Goal: Complete application form

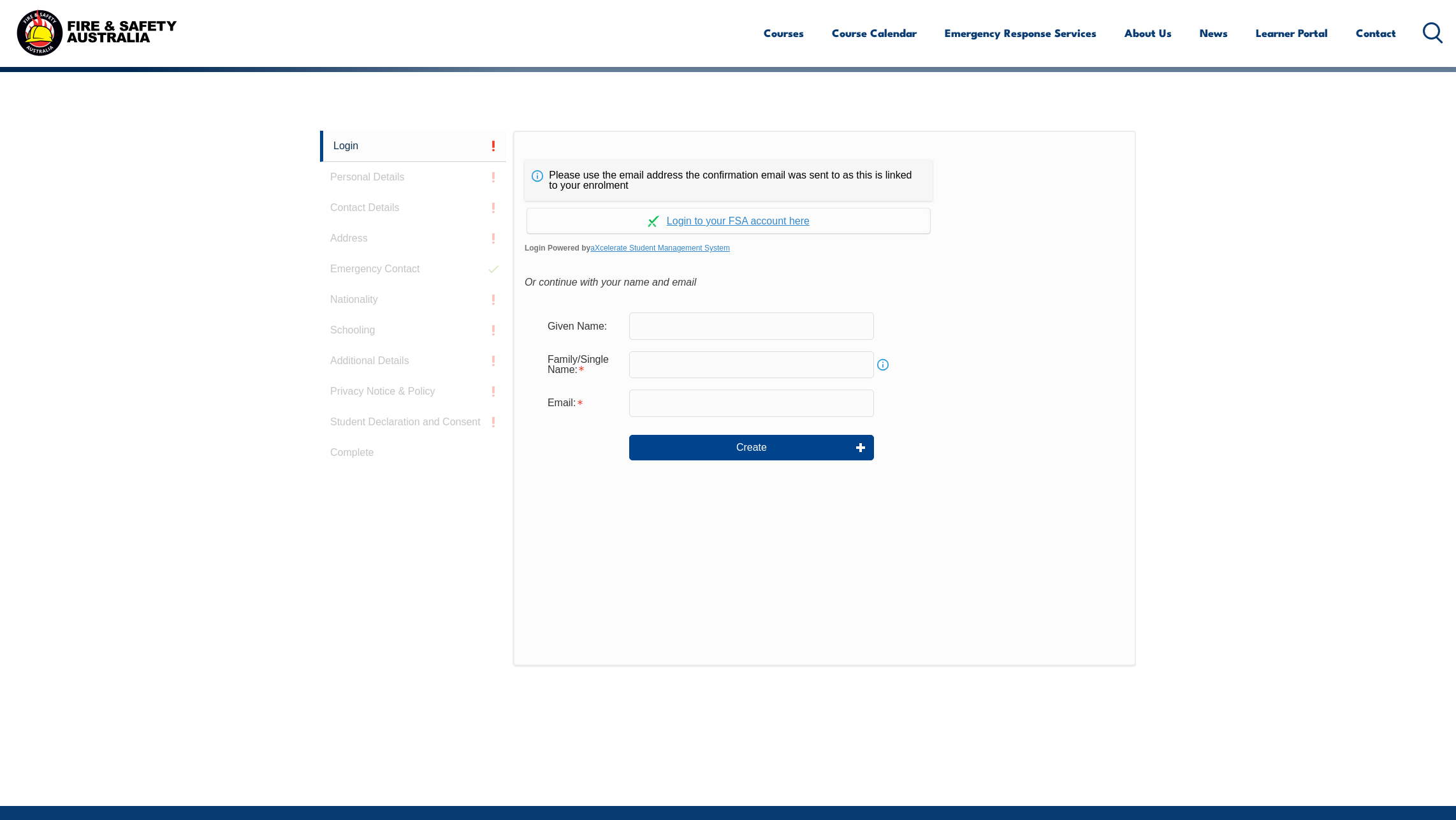
scroll to position [340, 0]
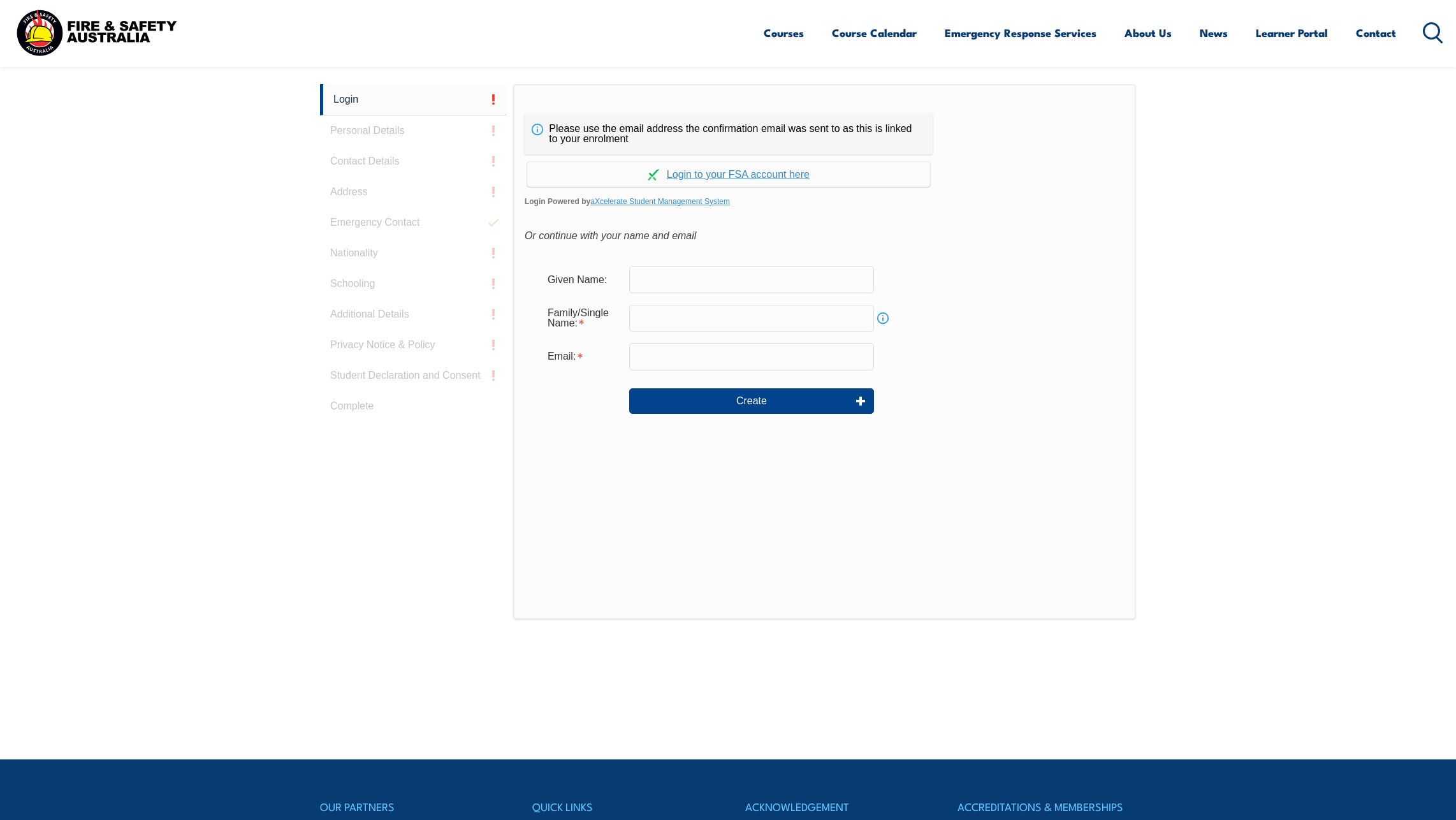
click at [671, 282] on input "text" at bounding box center [752, 279] width 245 height 27
click at [637, 283] on input "text" at bounding box center [752, 279] width 245 height 27
type input "Amre"
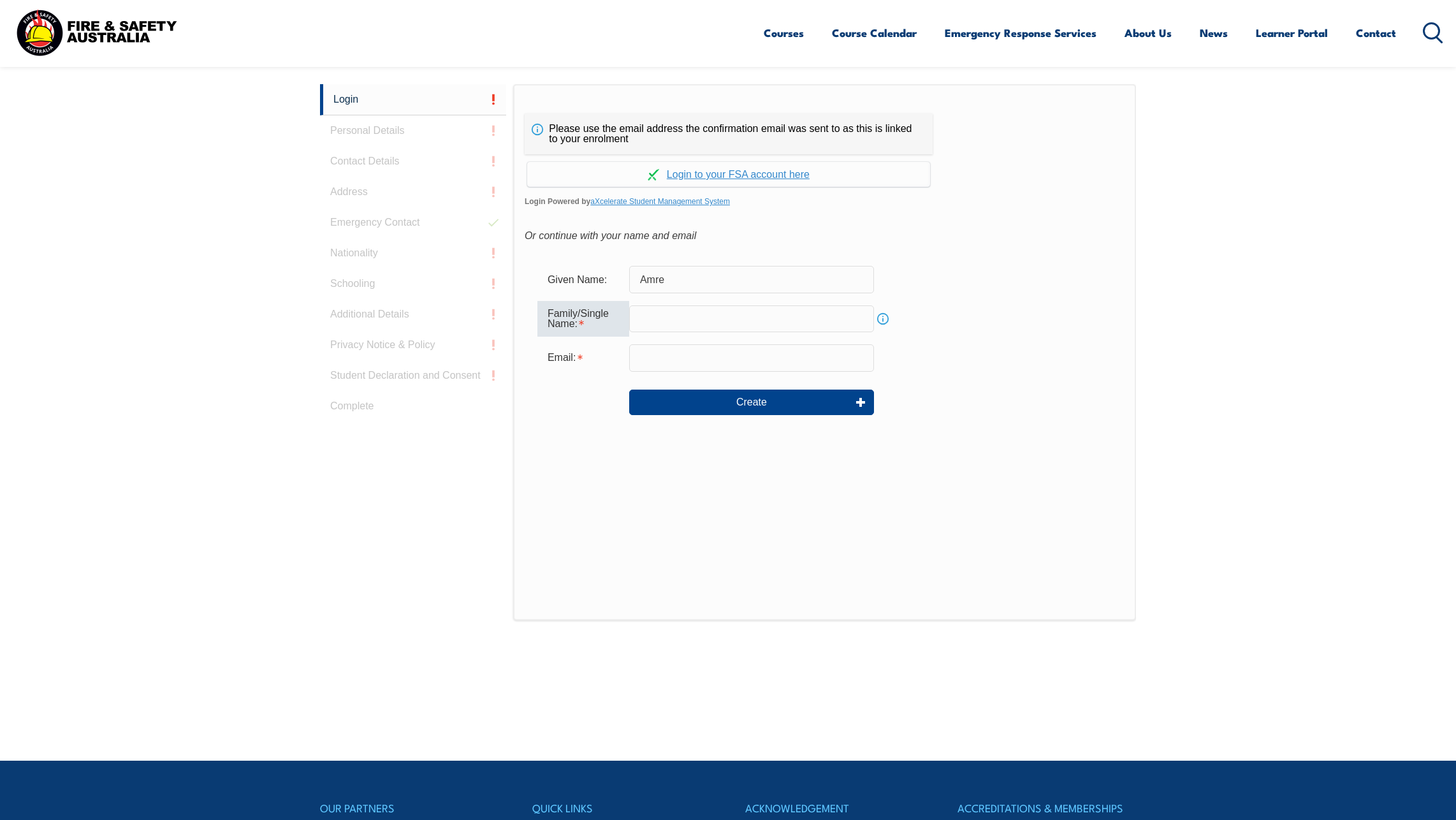
click at [643, 314] on input "text" at bounding box center [752, 319] width 245 height 27
type input "Eizad"
click at [643, 360] on input "email" at bounding box center [752, 358] width 245 height 27
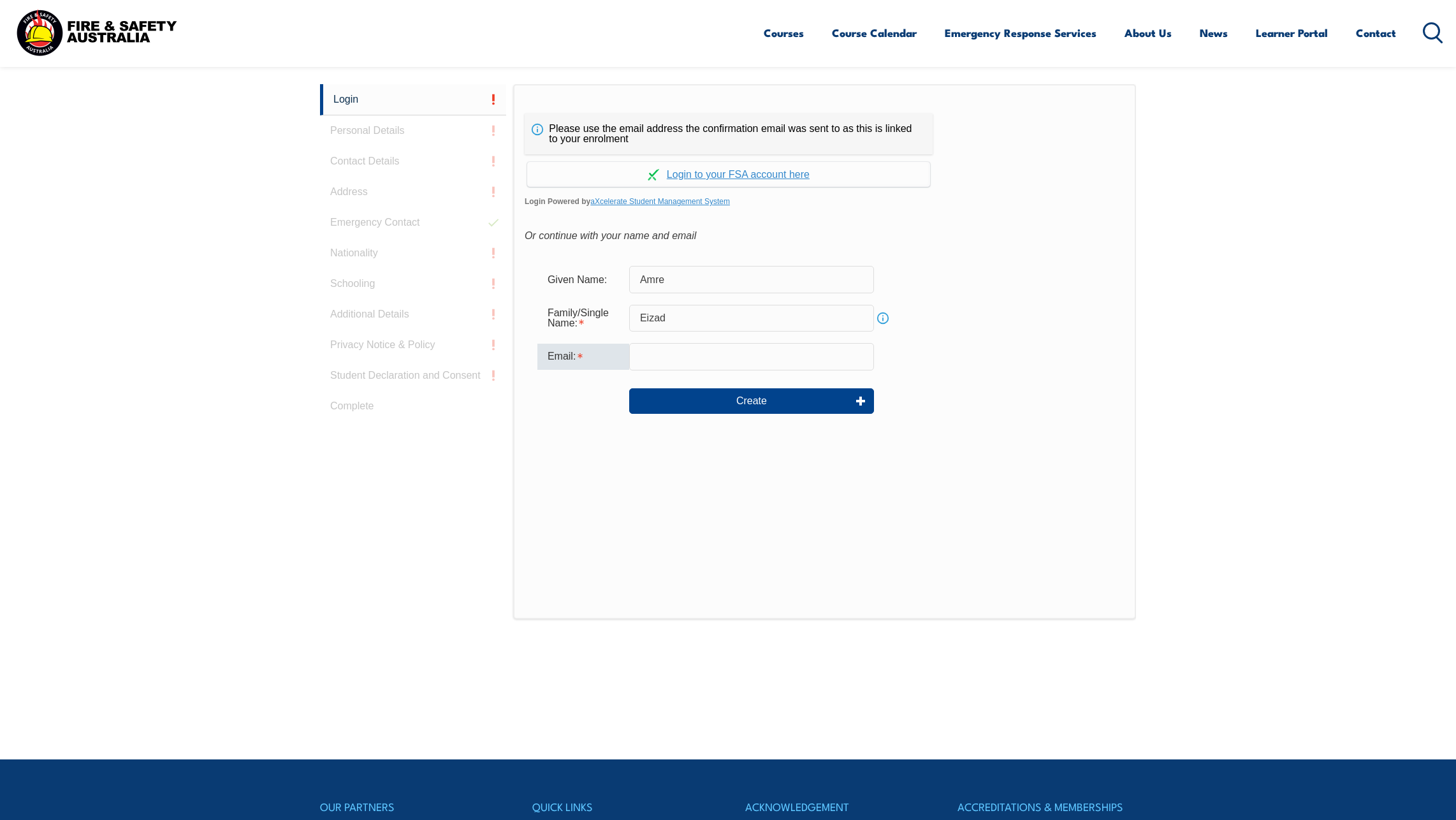
type input "amre.eizad@simtars.qld.gov.au"
click at [760, 398] on button "Create" at bounding box center [752, 401] width 245 height 26
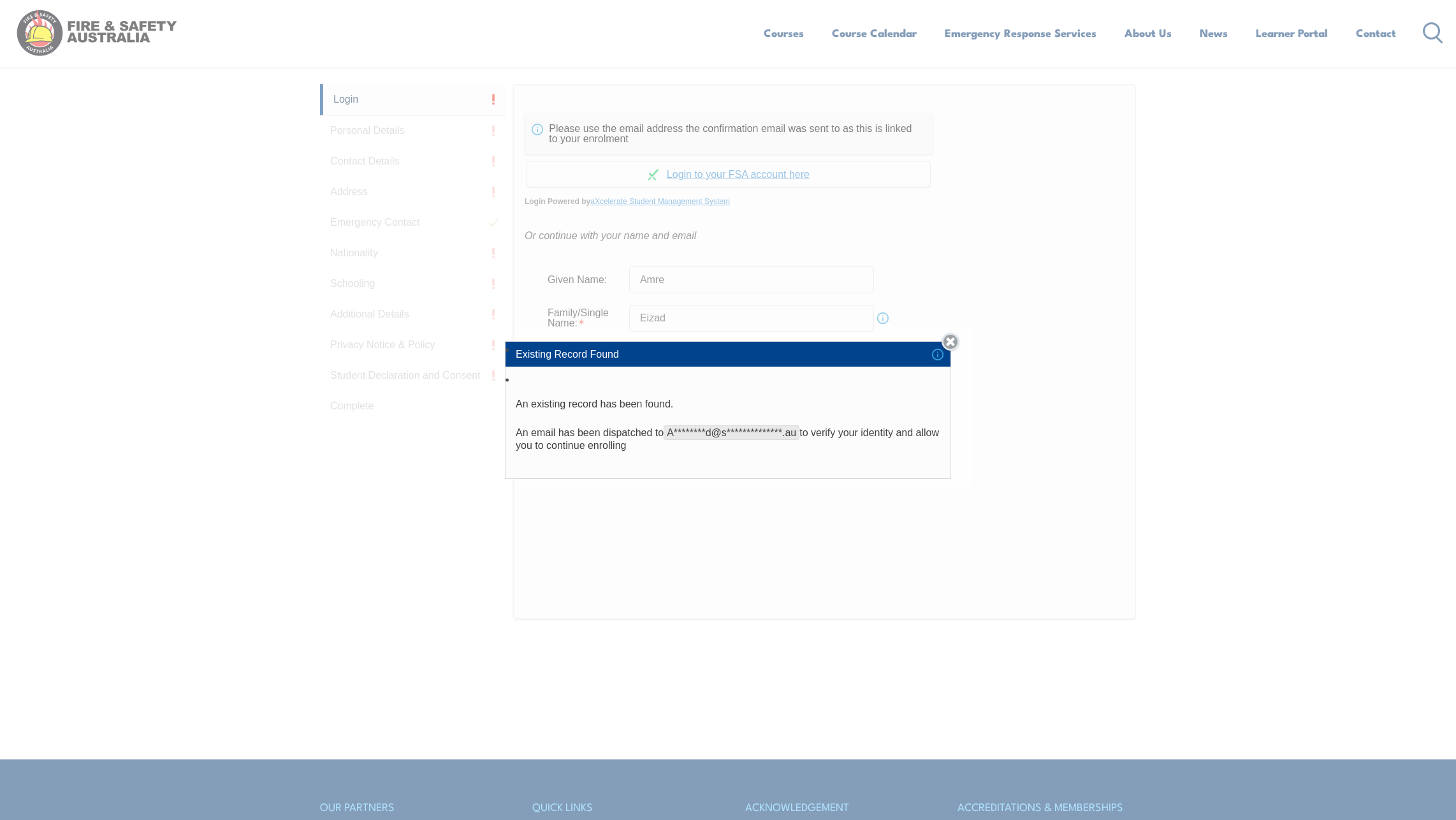
click at [959, 342] on link "Close" at bounding box center [950, 342] width 18 height 18
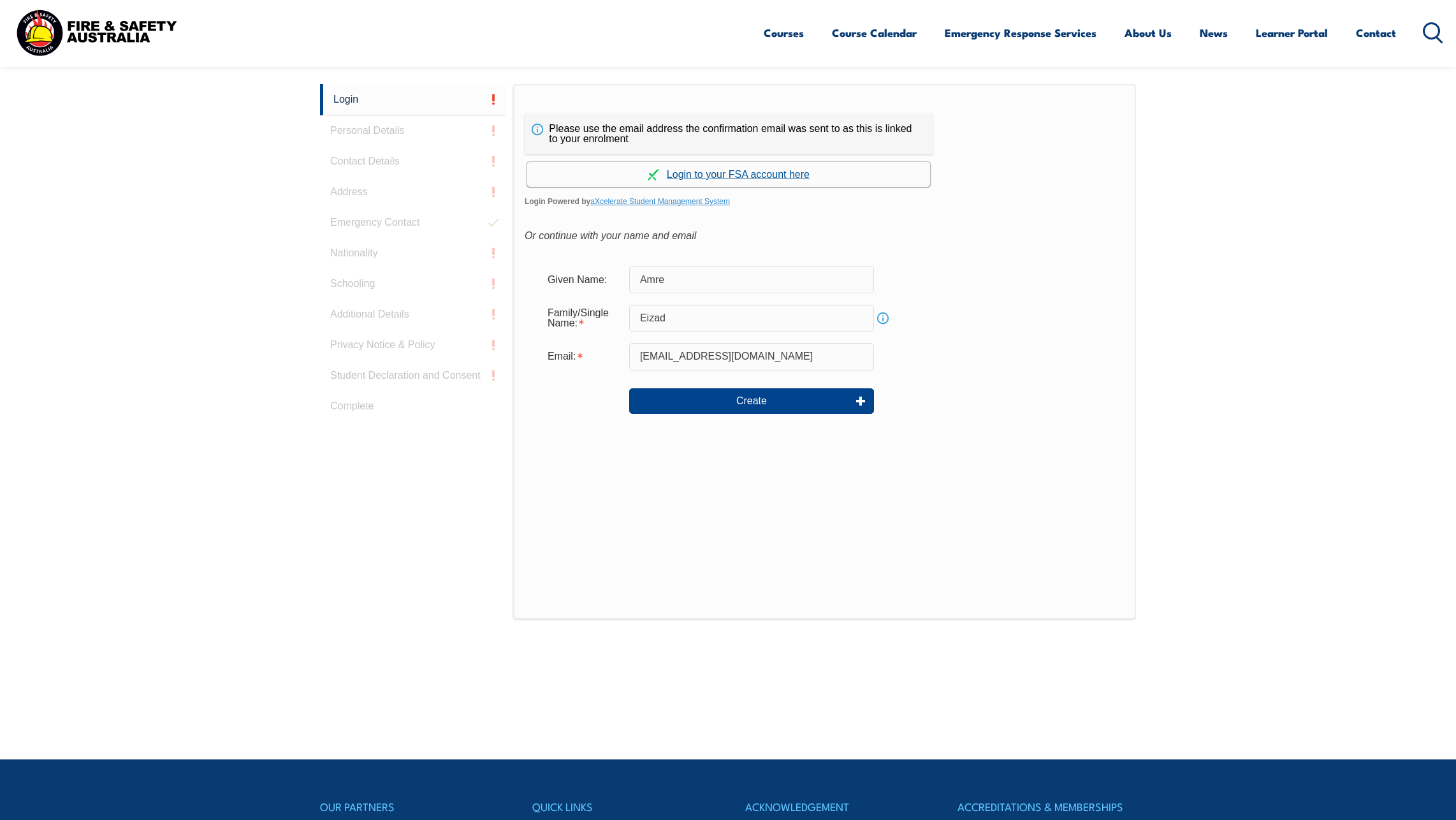
click at [709, 176] on link "Continue with aXcelerate" at bounding box center [728, 174] width 403 height 25
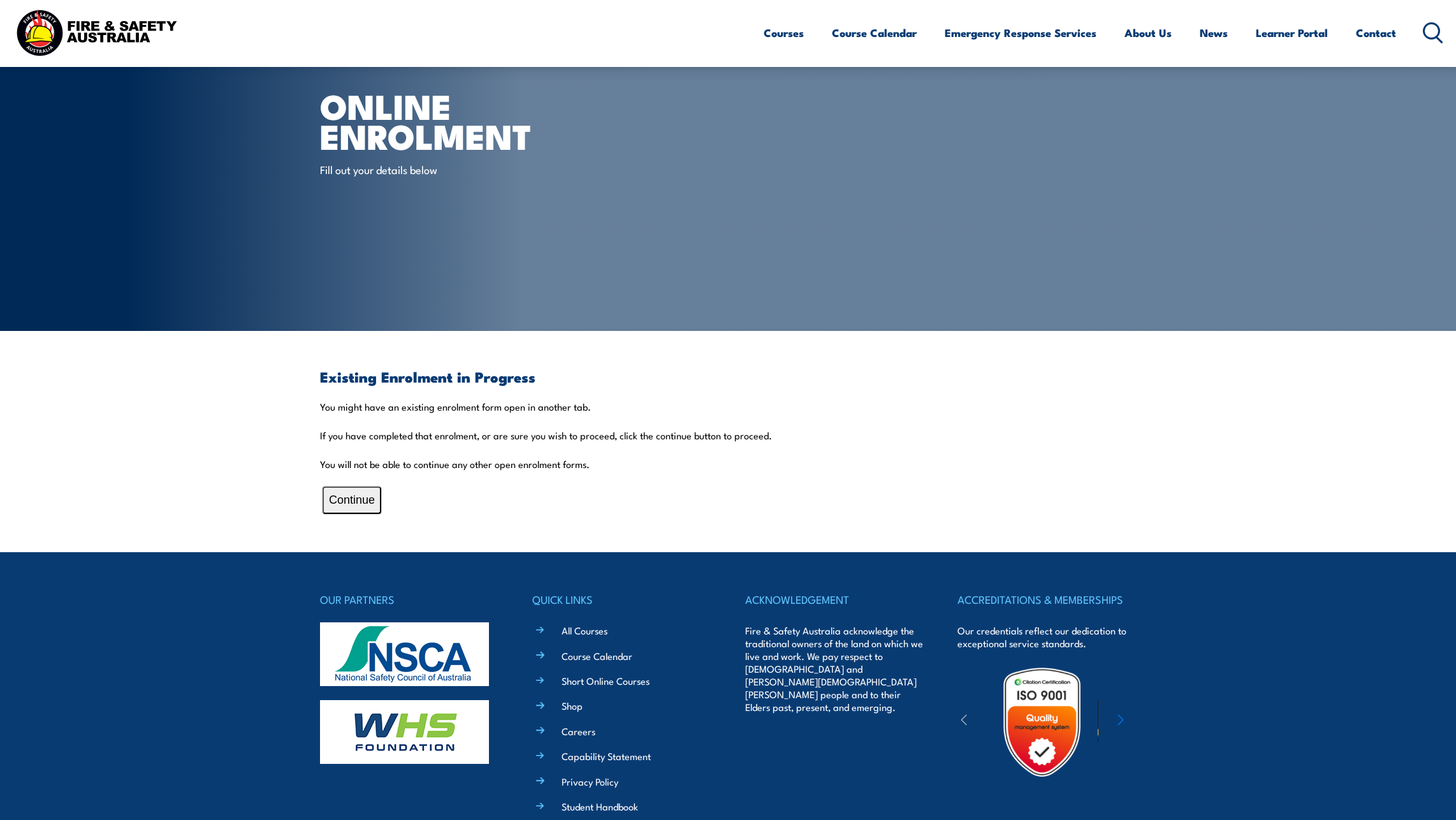
scroll to position [64, 0]
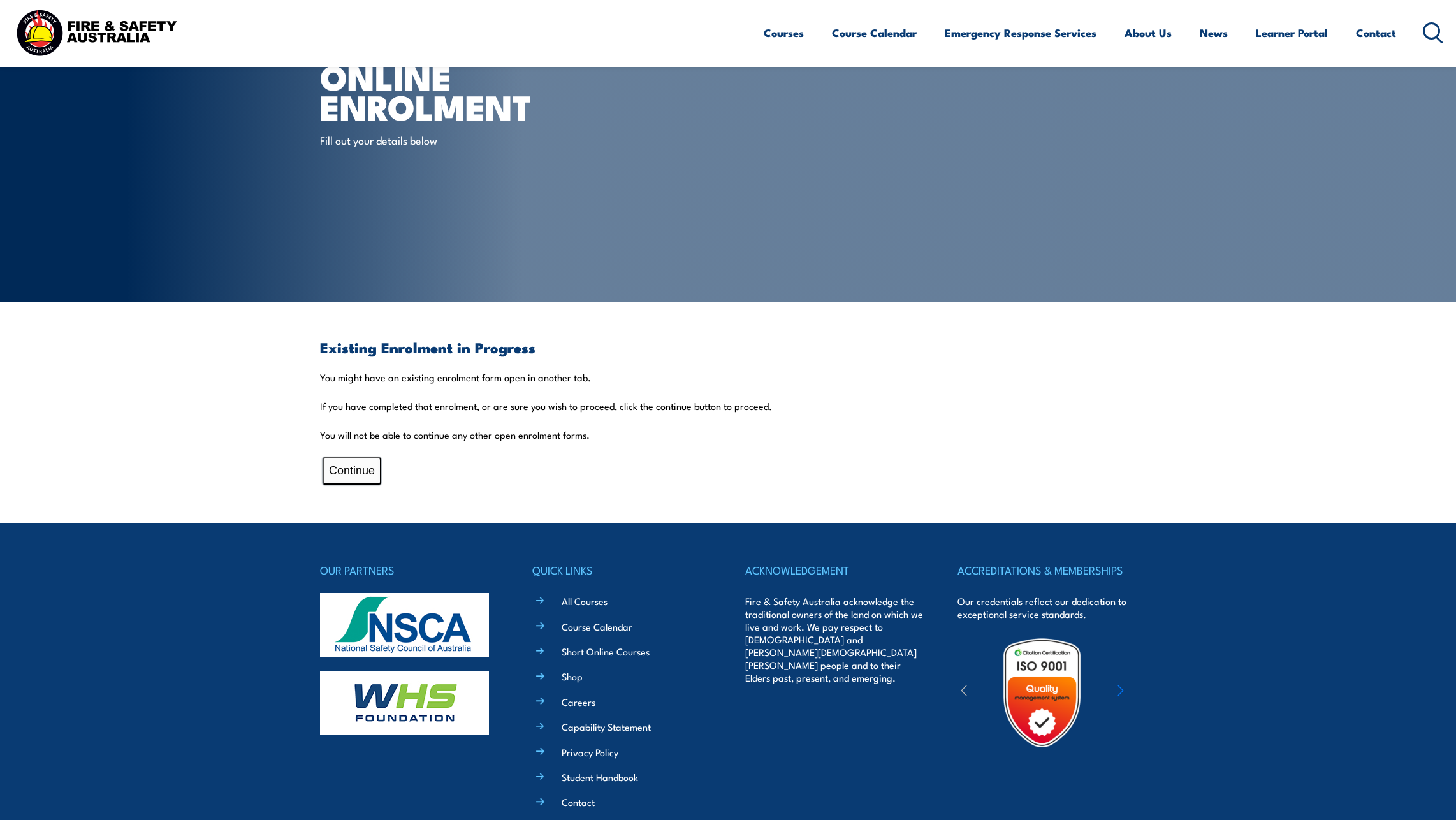
click at [365, 476] on button "Continue" at bounding box center [351, 471] width 59 height 28
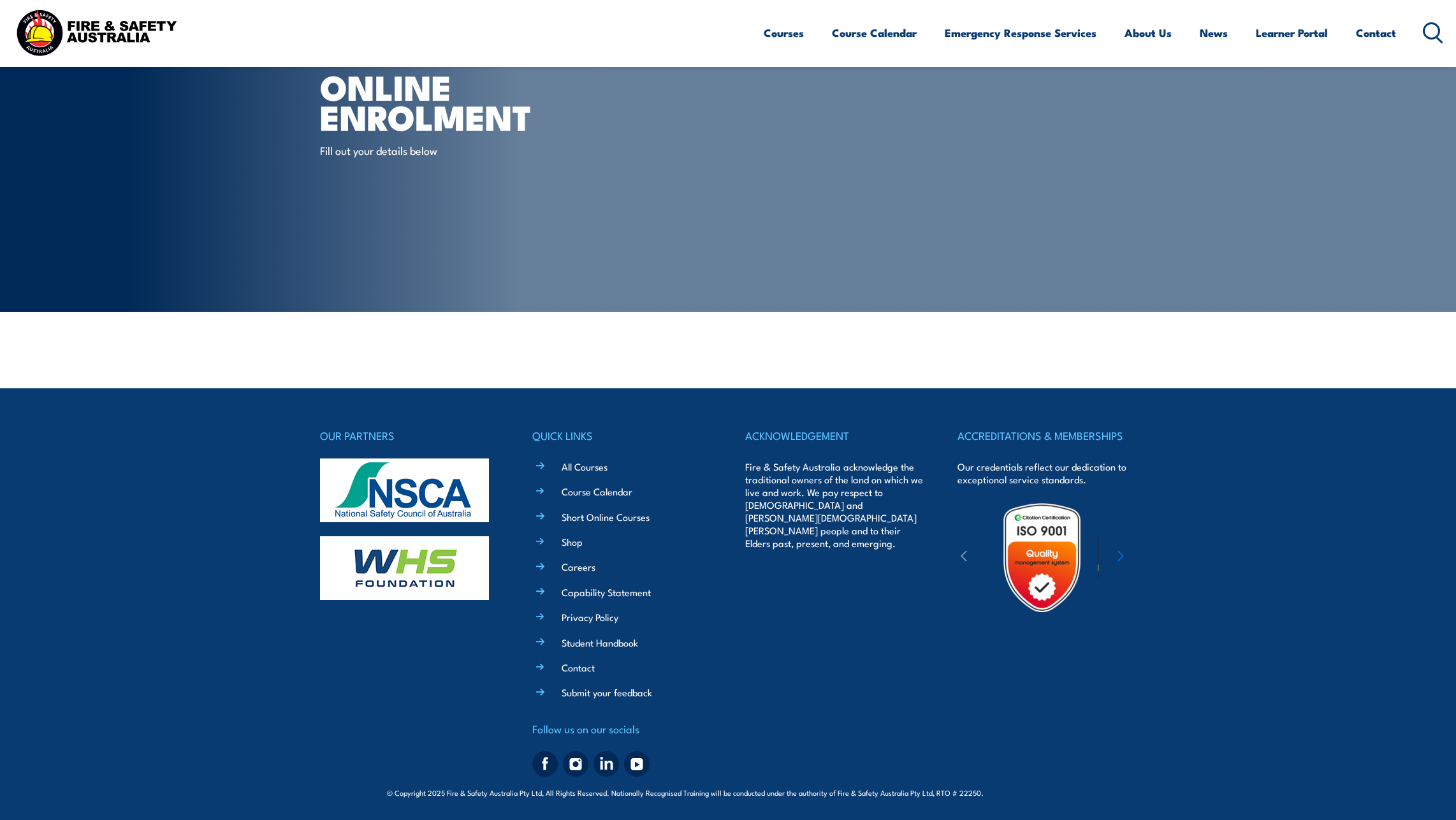
scroll to position [54, 0]
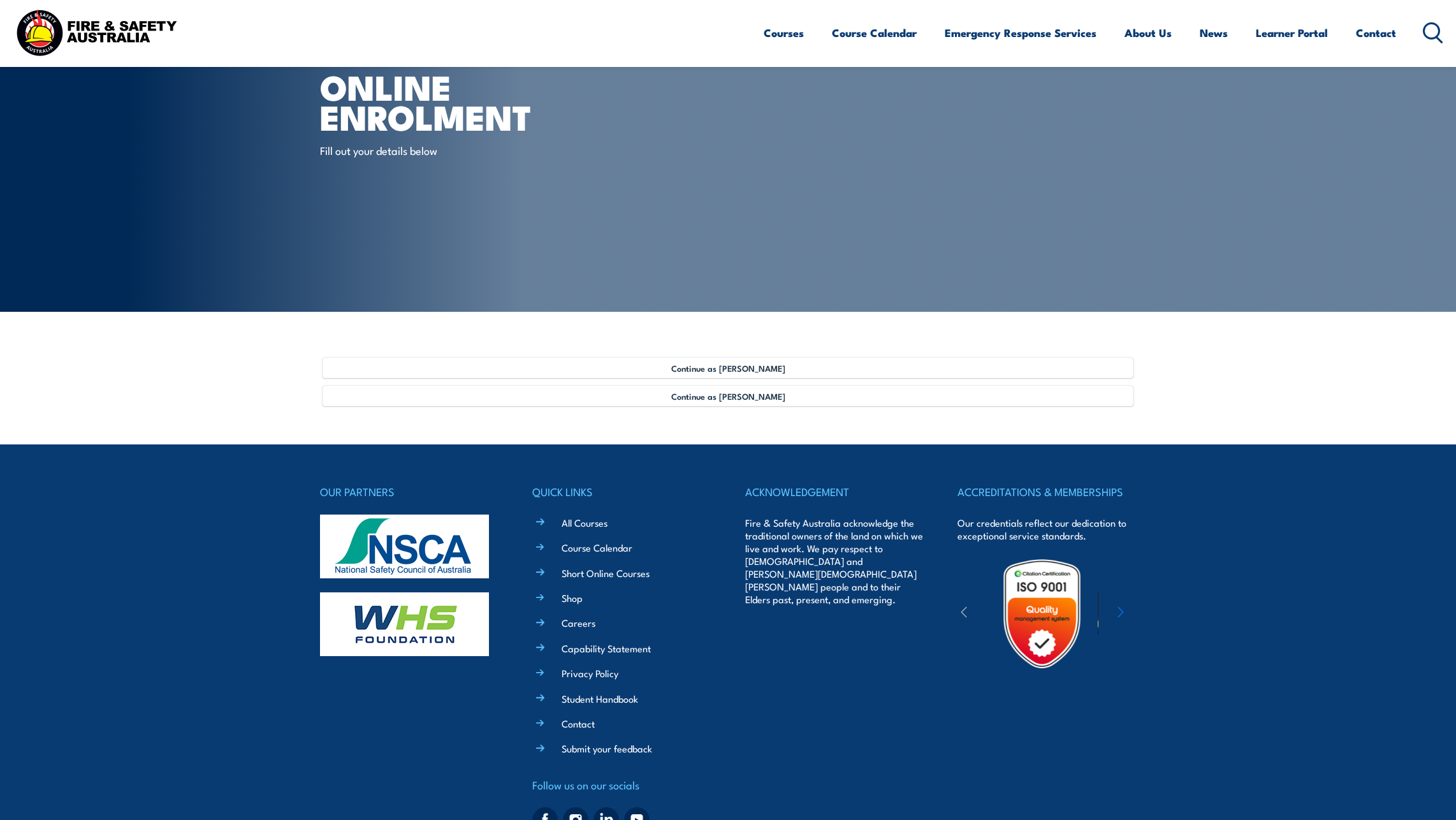
scroll to position [64, 0]
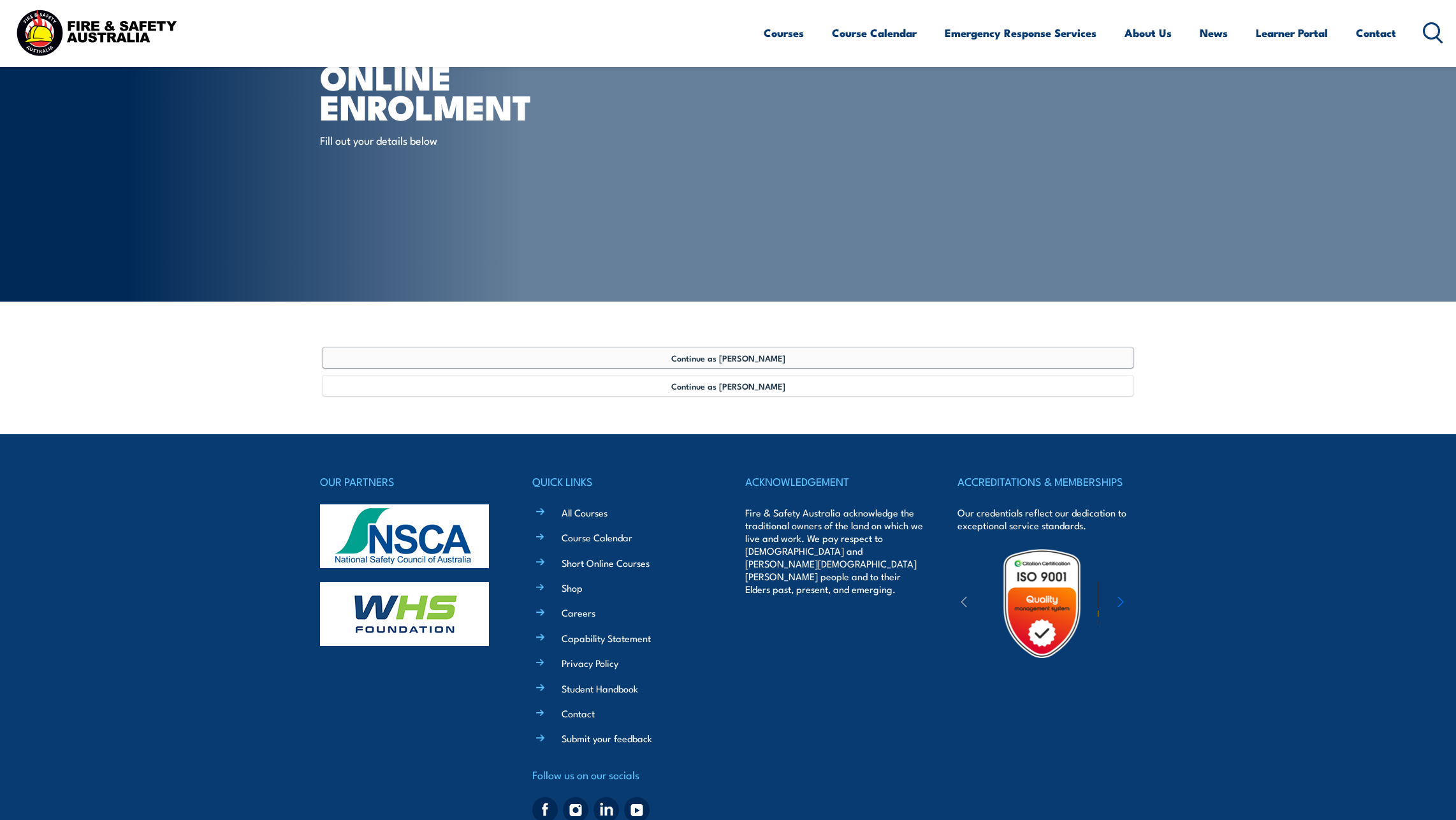
click at [717, 356] on span "Continue as Amre Eizad" at bounding box center [728, 358] width 114 height 10
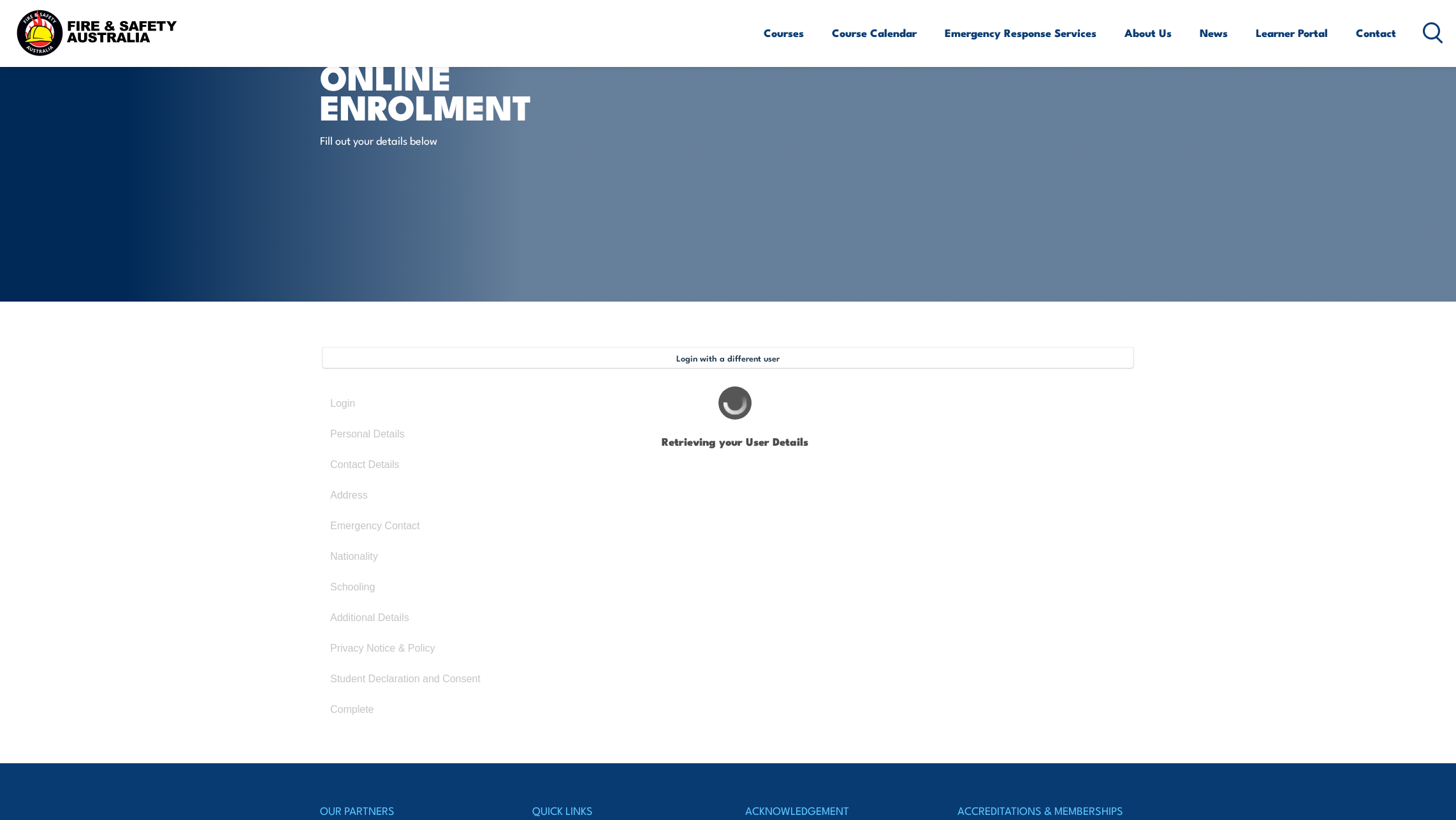
select select "Mr"
type input "Amre"
type input "Eizad"
type input "December 12, 1987"
type input "QSWB9U9LP8"
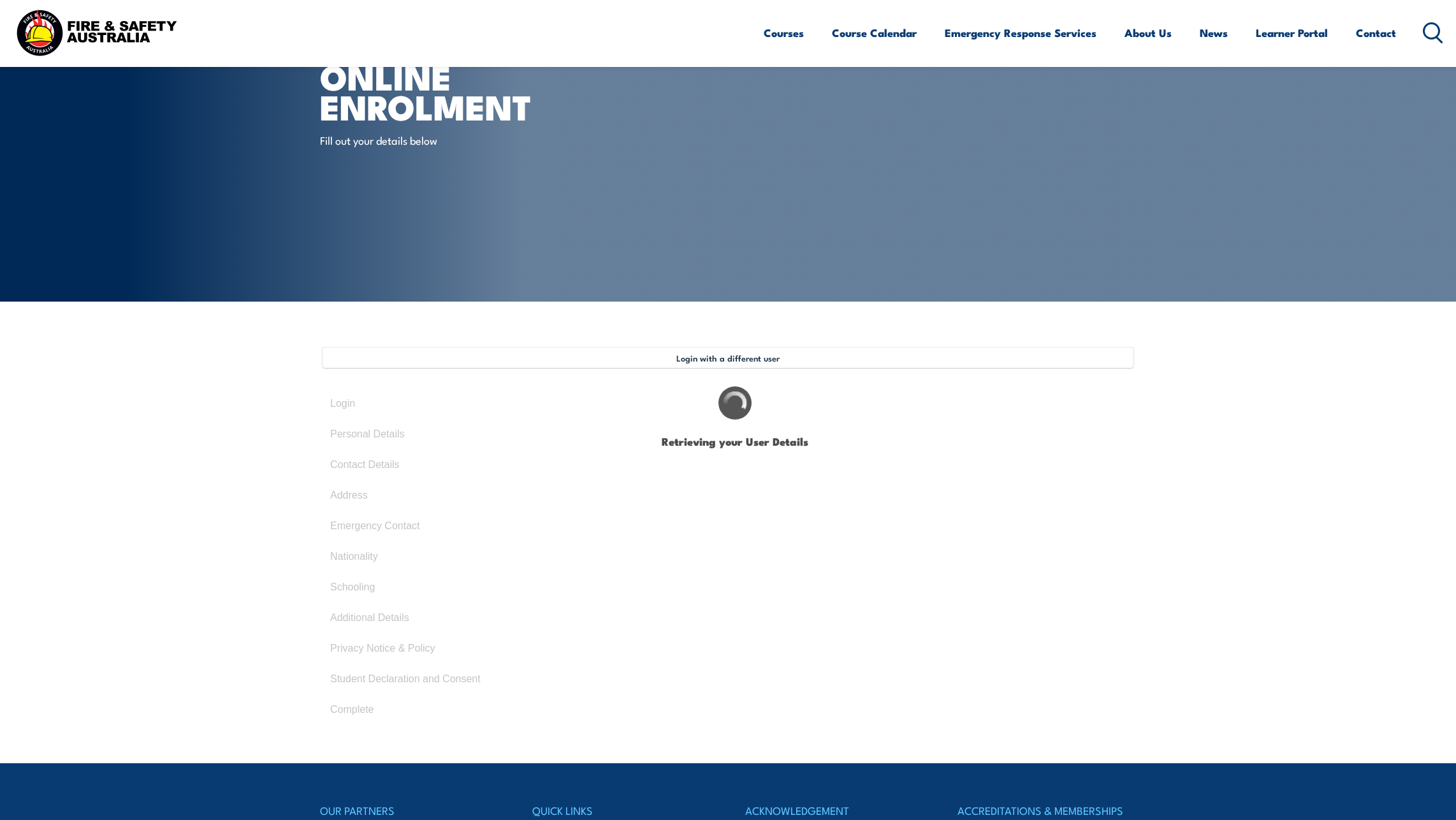
select select "M"
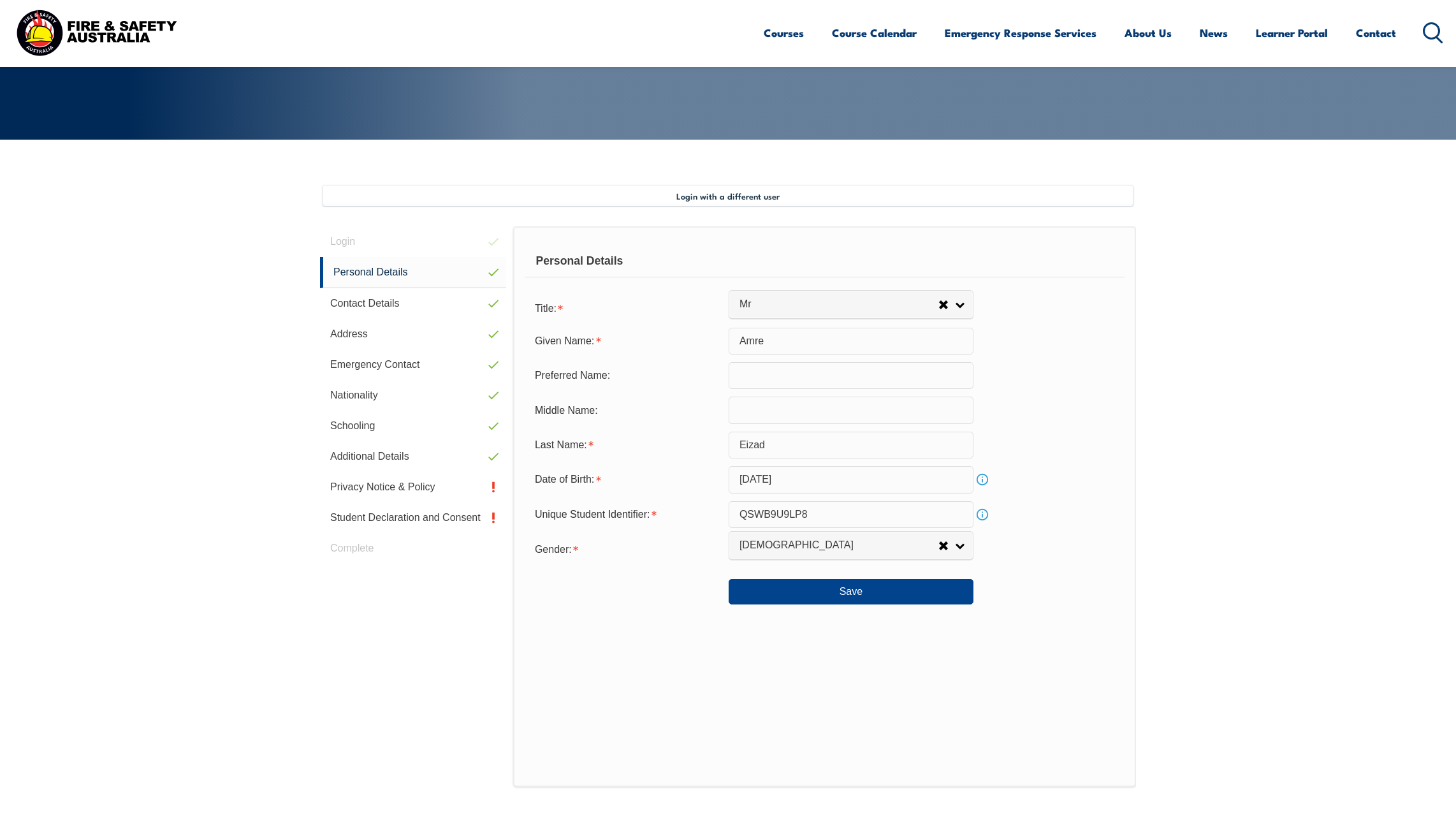
scroll to position [347, 0]
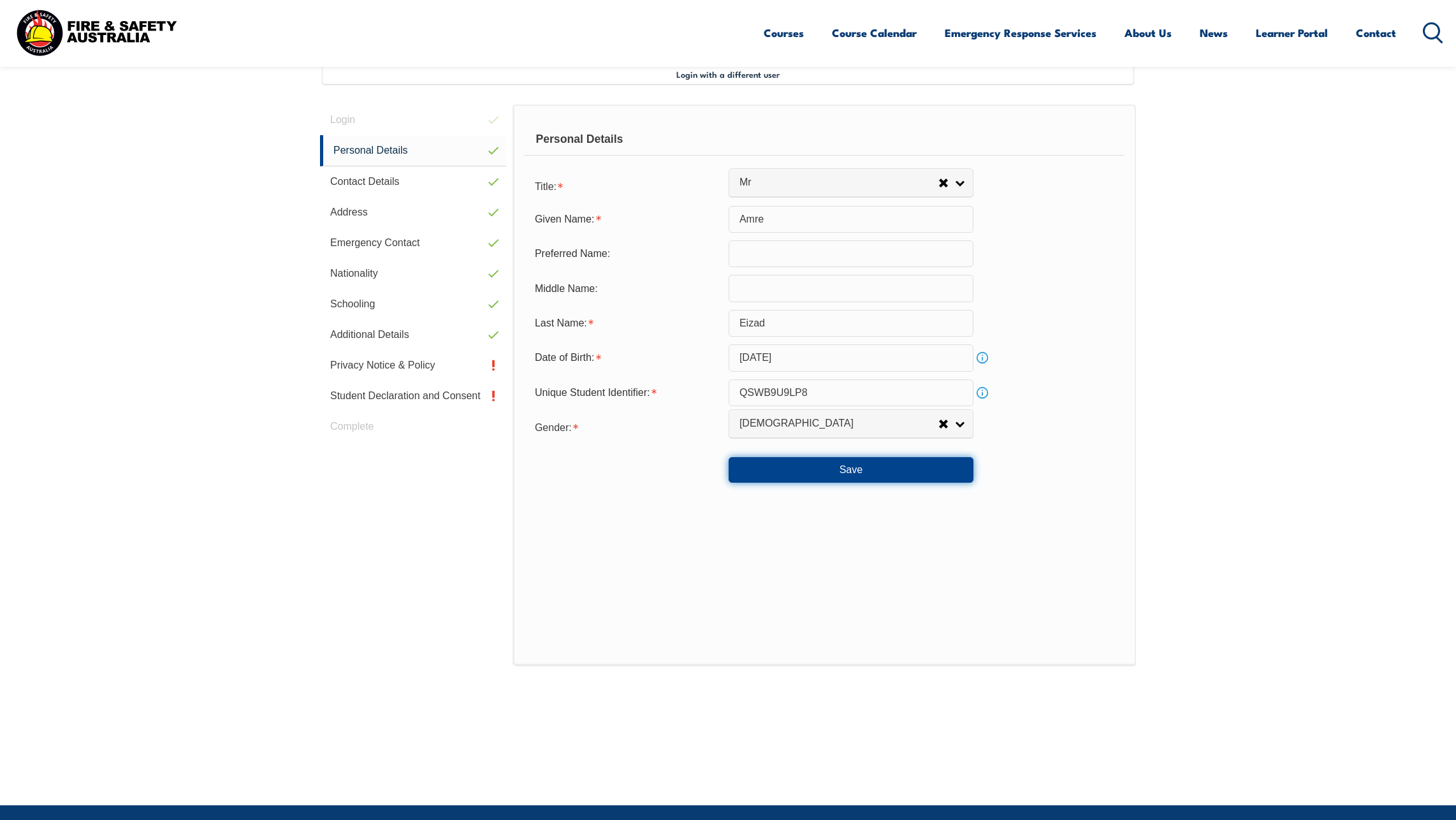
click at [860, 475] on button "Save" at bounding box center [852, 470] width 245 height 26
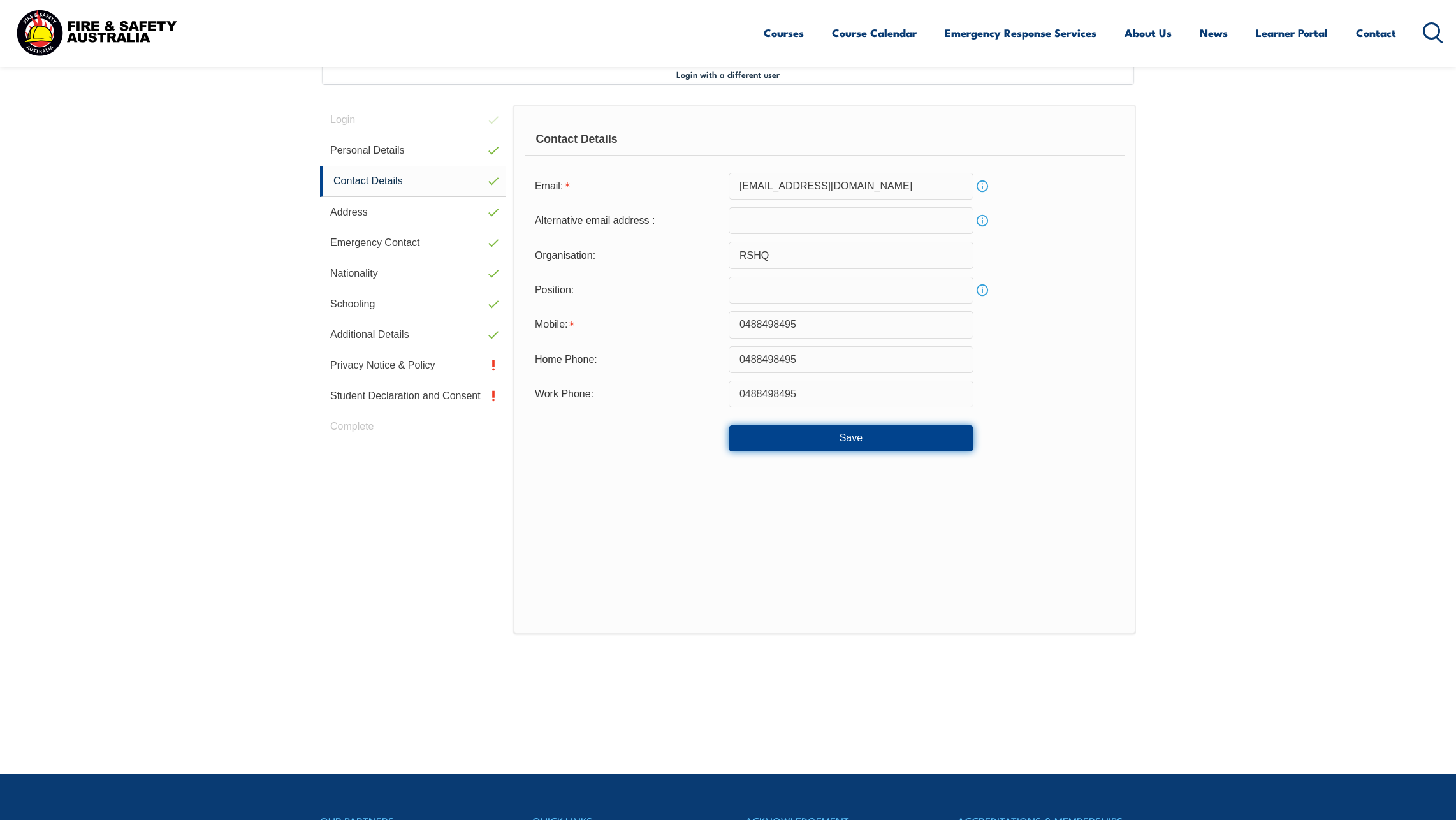
click at [844, 437] on button "Save" at bounding box center [852, 438] width 245 height 26
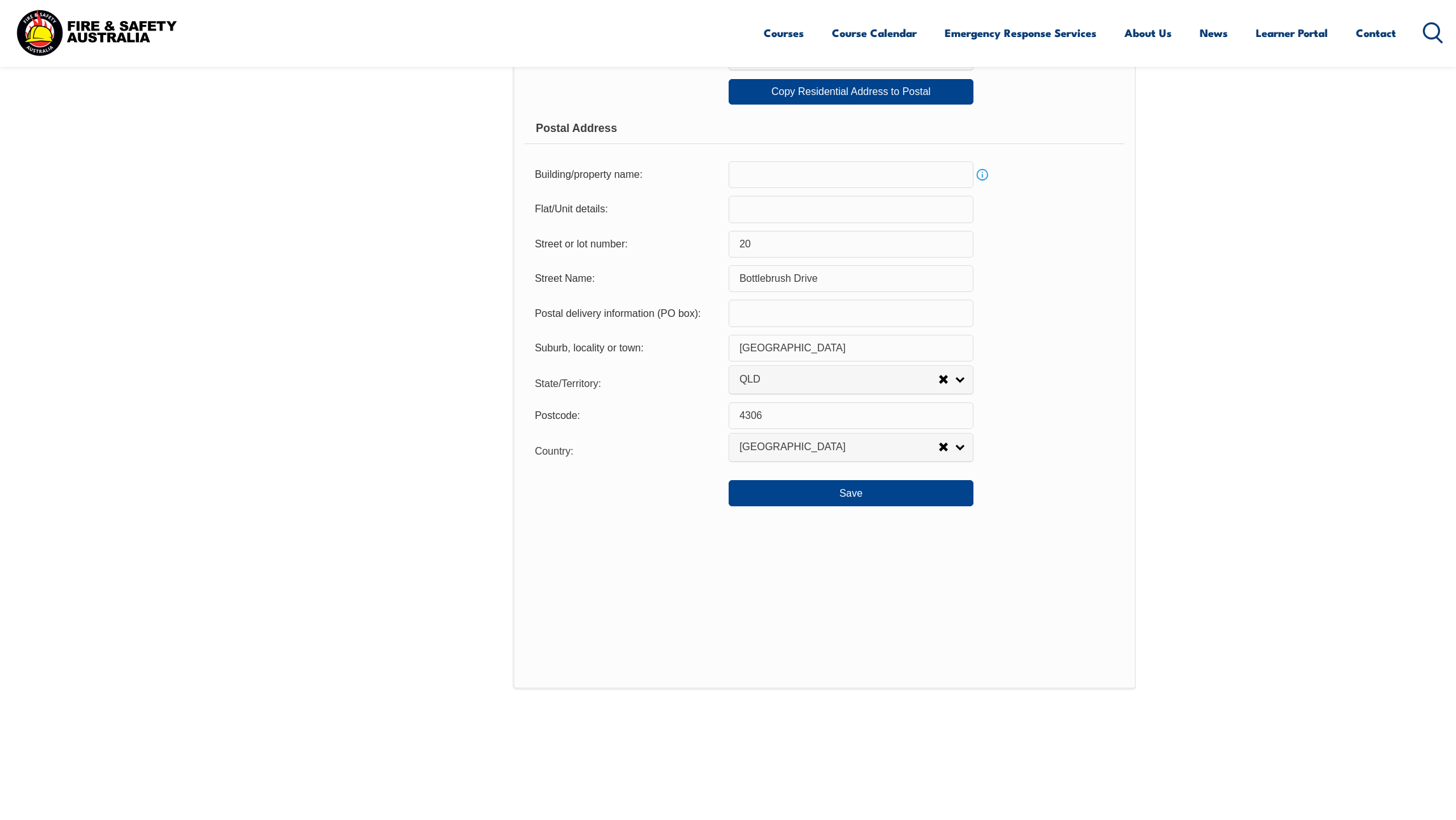
scroll to position [794, 0]
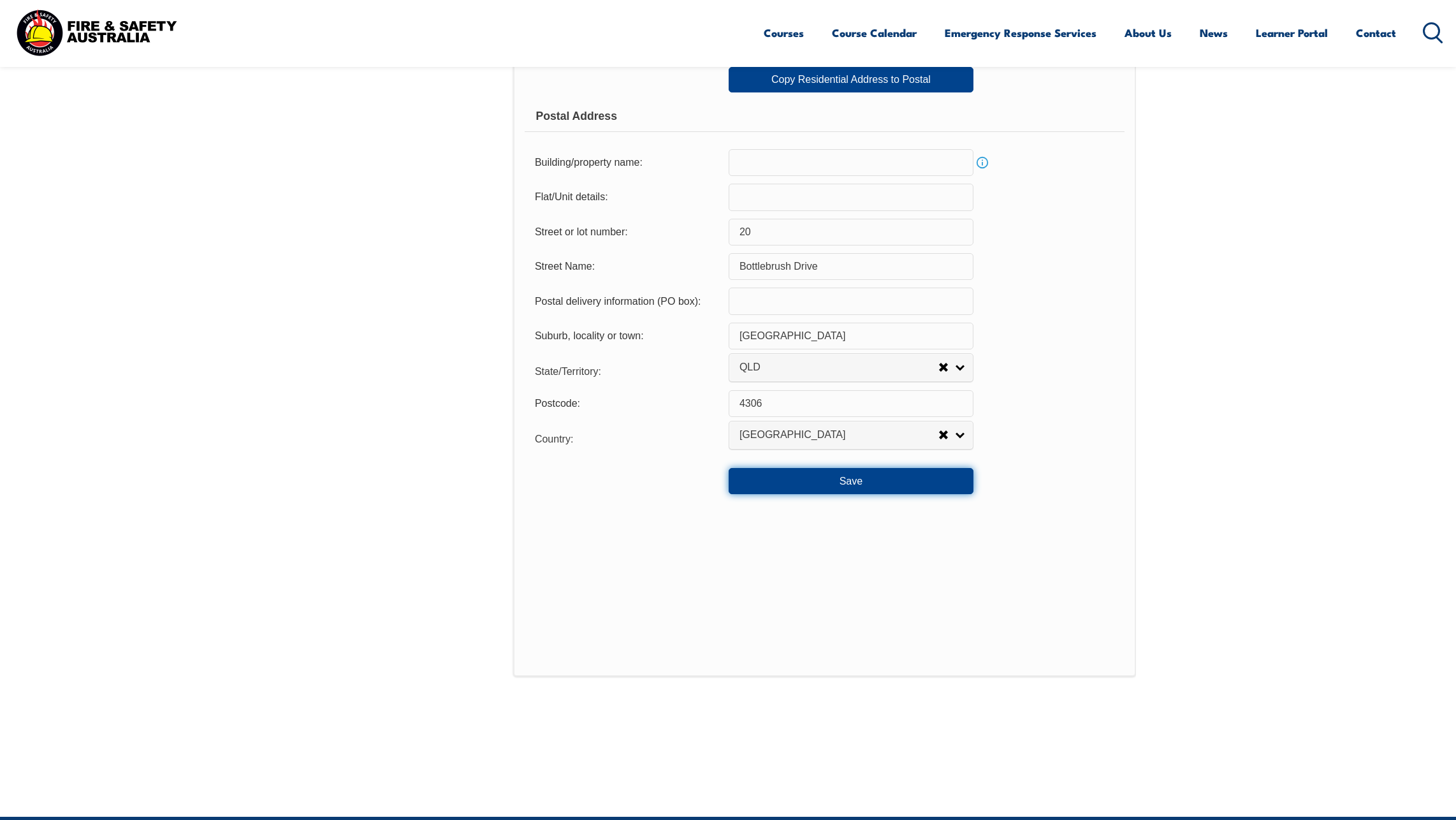
click at [831, 491] on button "Save" at bounding box center [852, 481] width 245 height 26
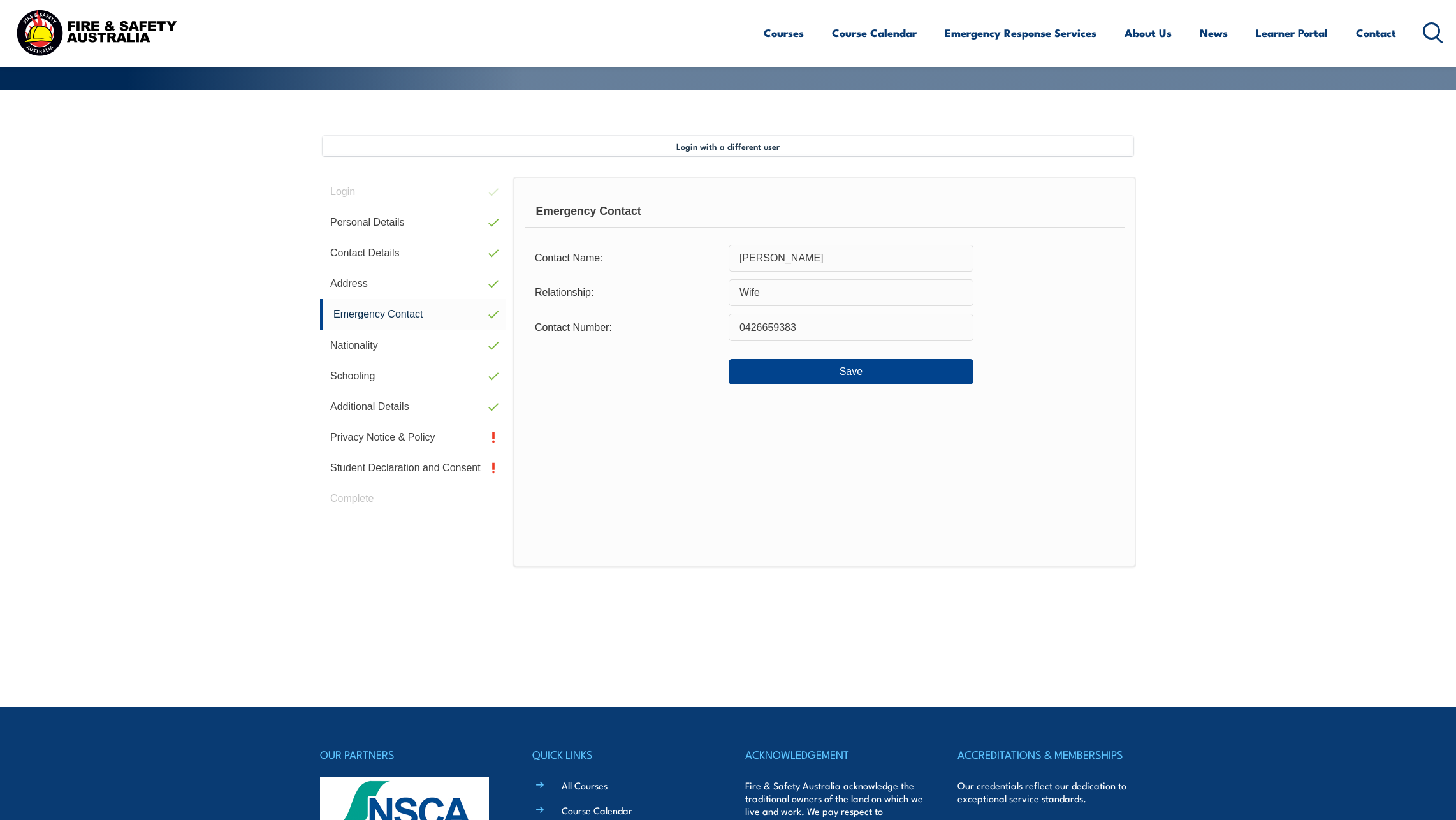
scroll to position [220, 0]
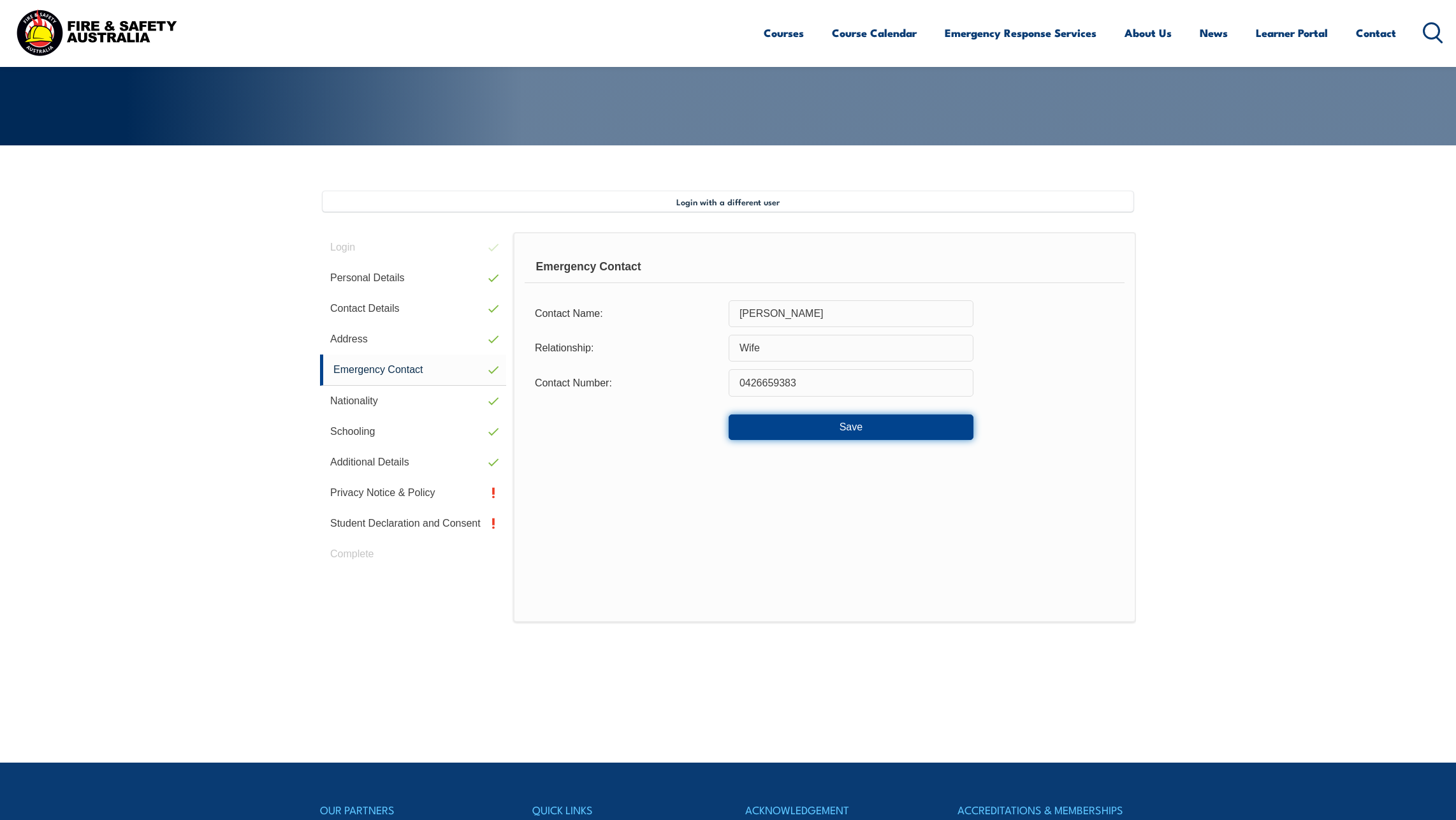
click at [863, 429] on button "Save" at bounding box center [852, 427] width 245 height 26
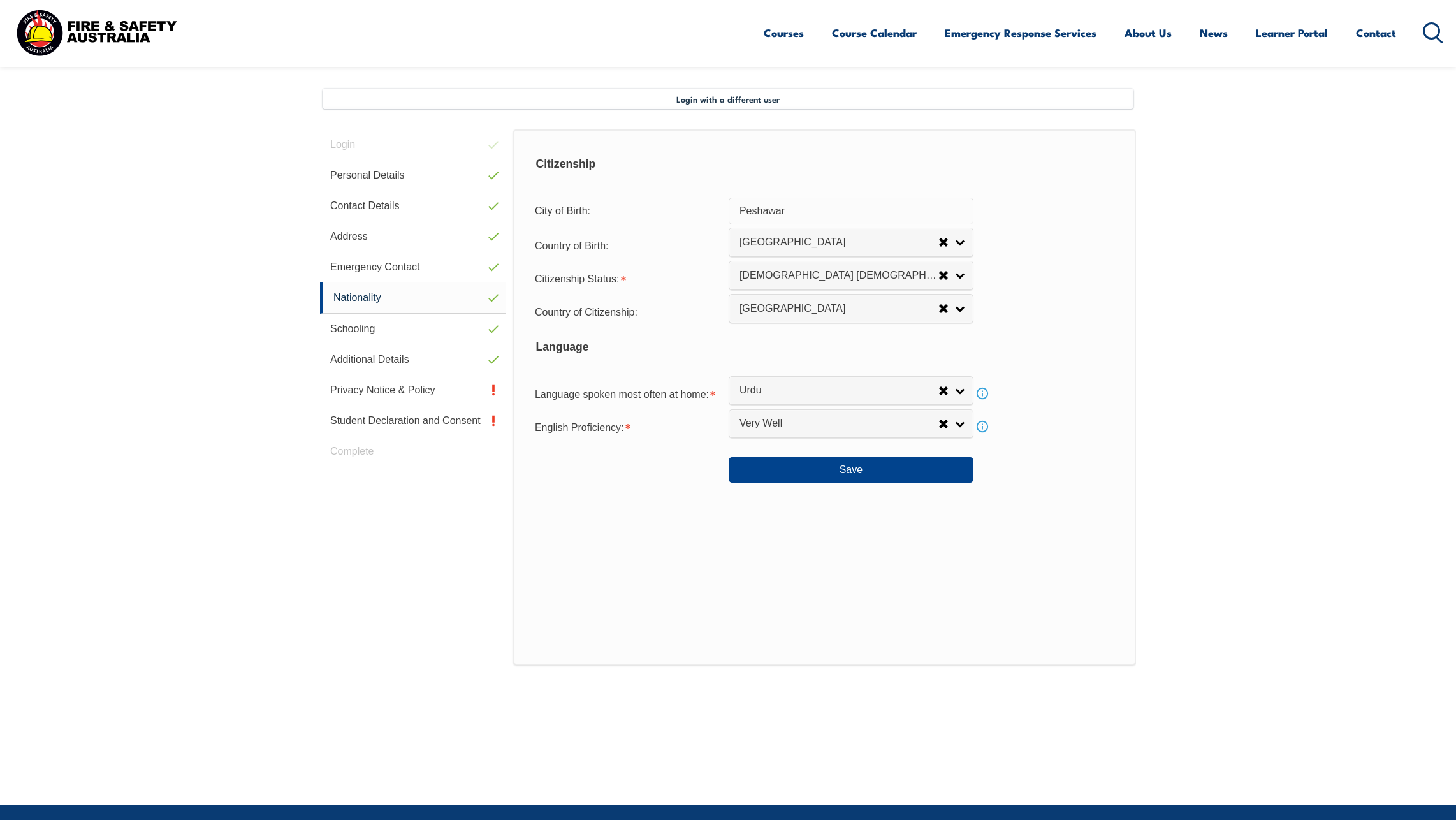
scroll to position [347, 0]
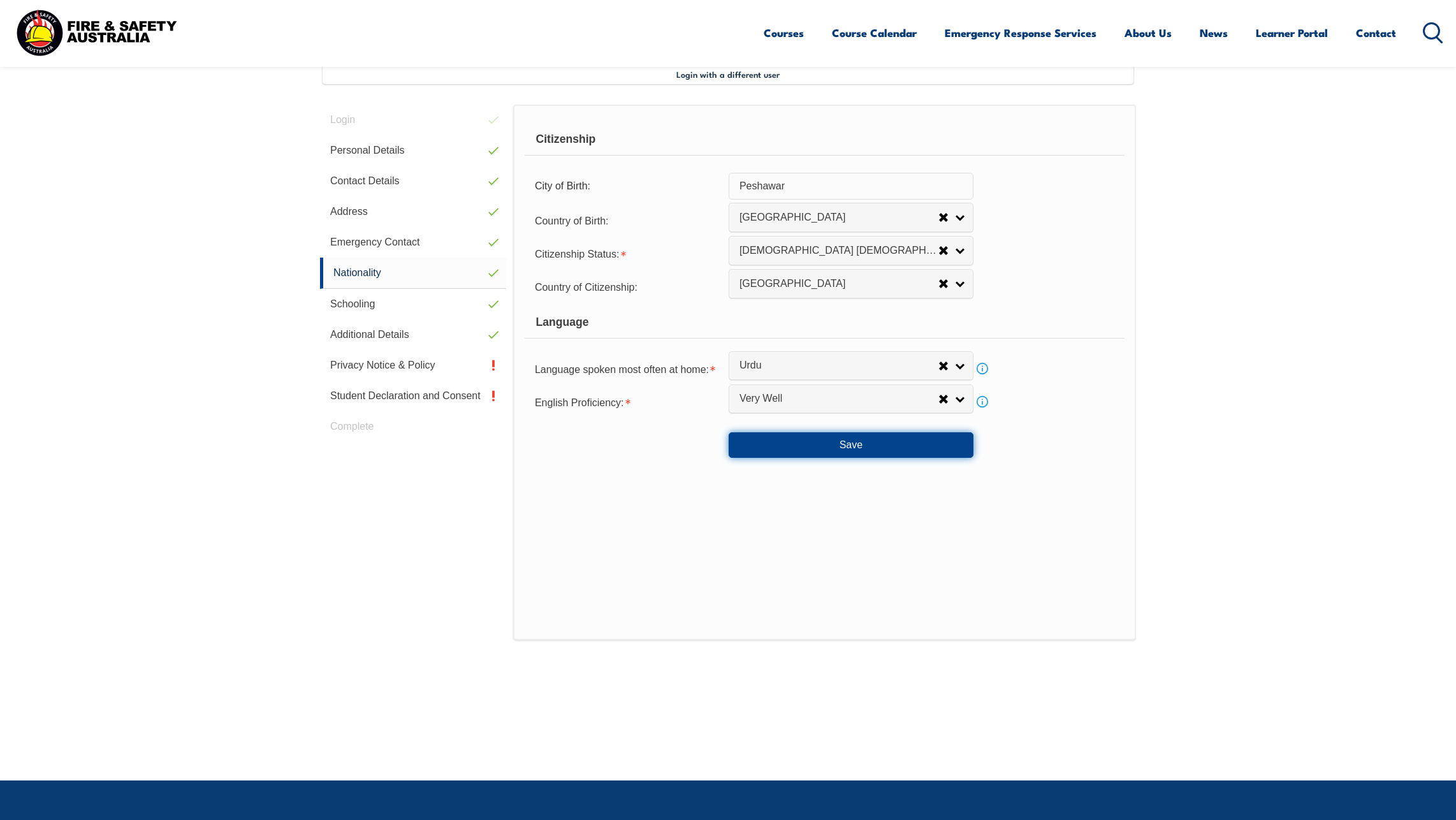
click at [844, 443] on button "Save" at bounding box center [852, 445] width 245 height 26
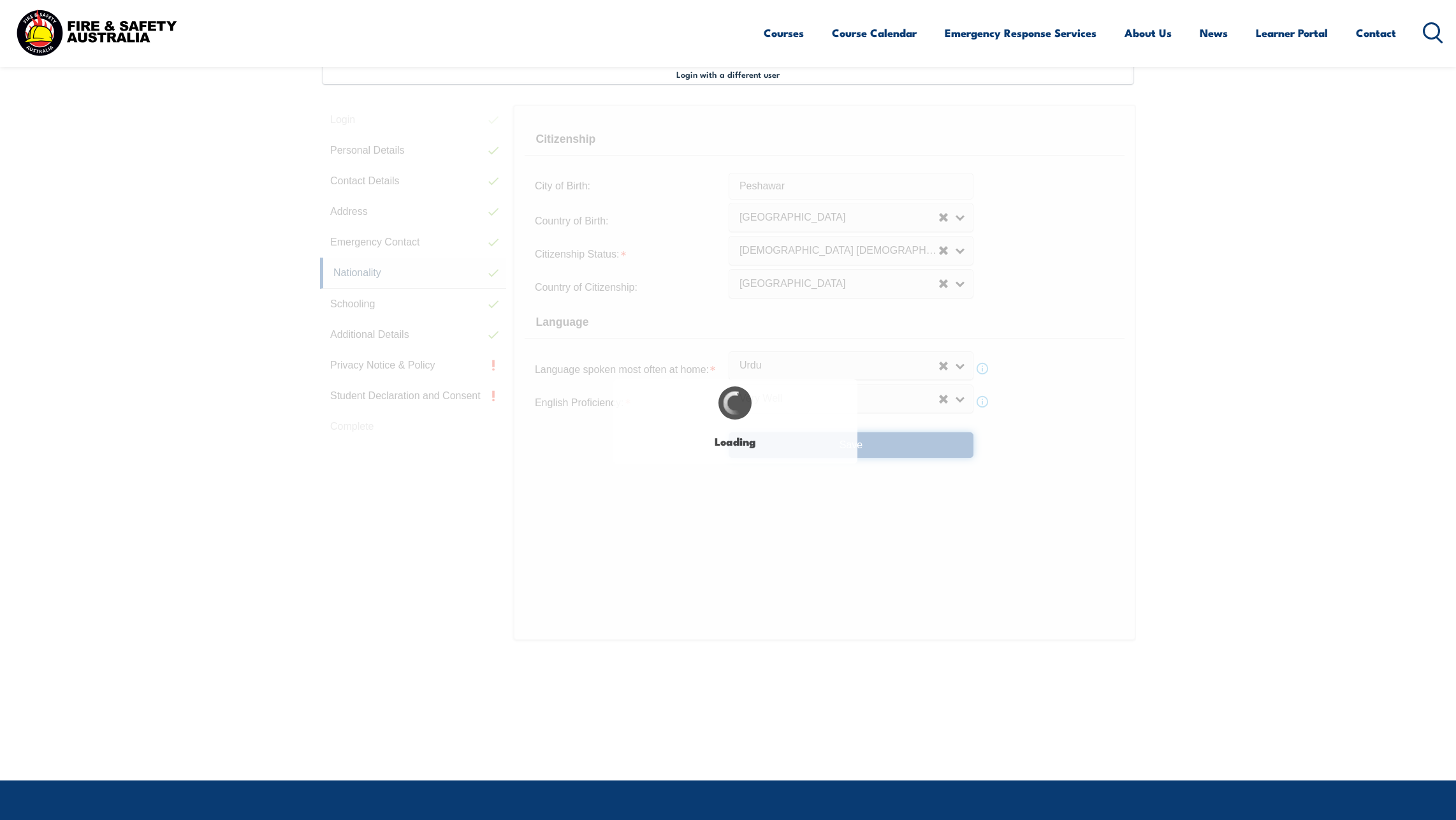
select select "false"
select select "true"
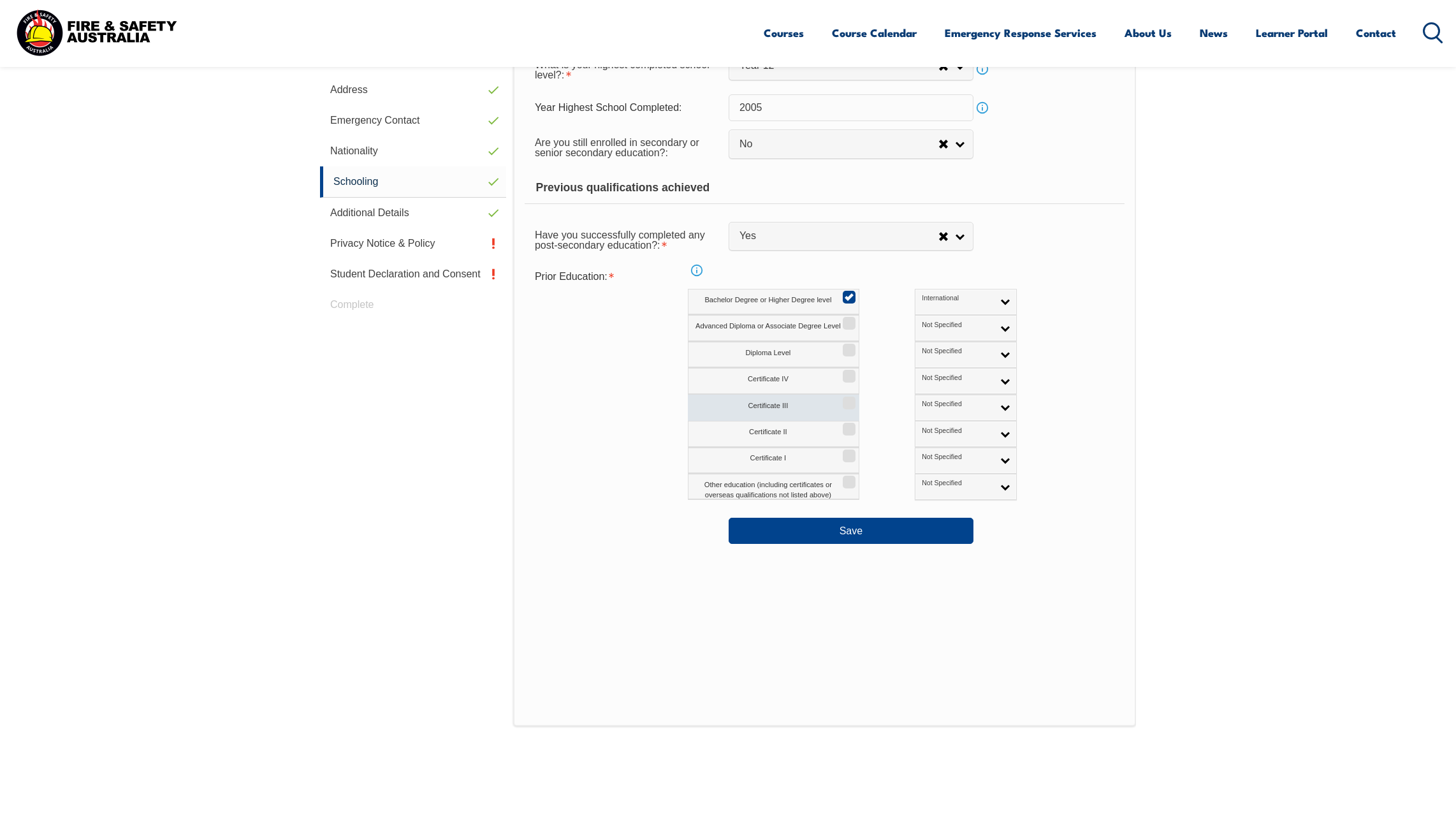
scroll to position [475, 0]
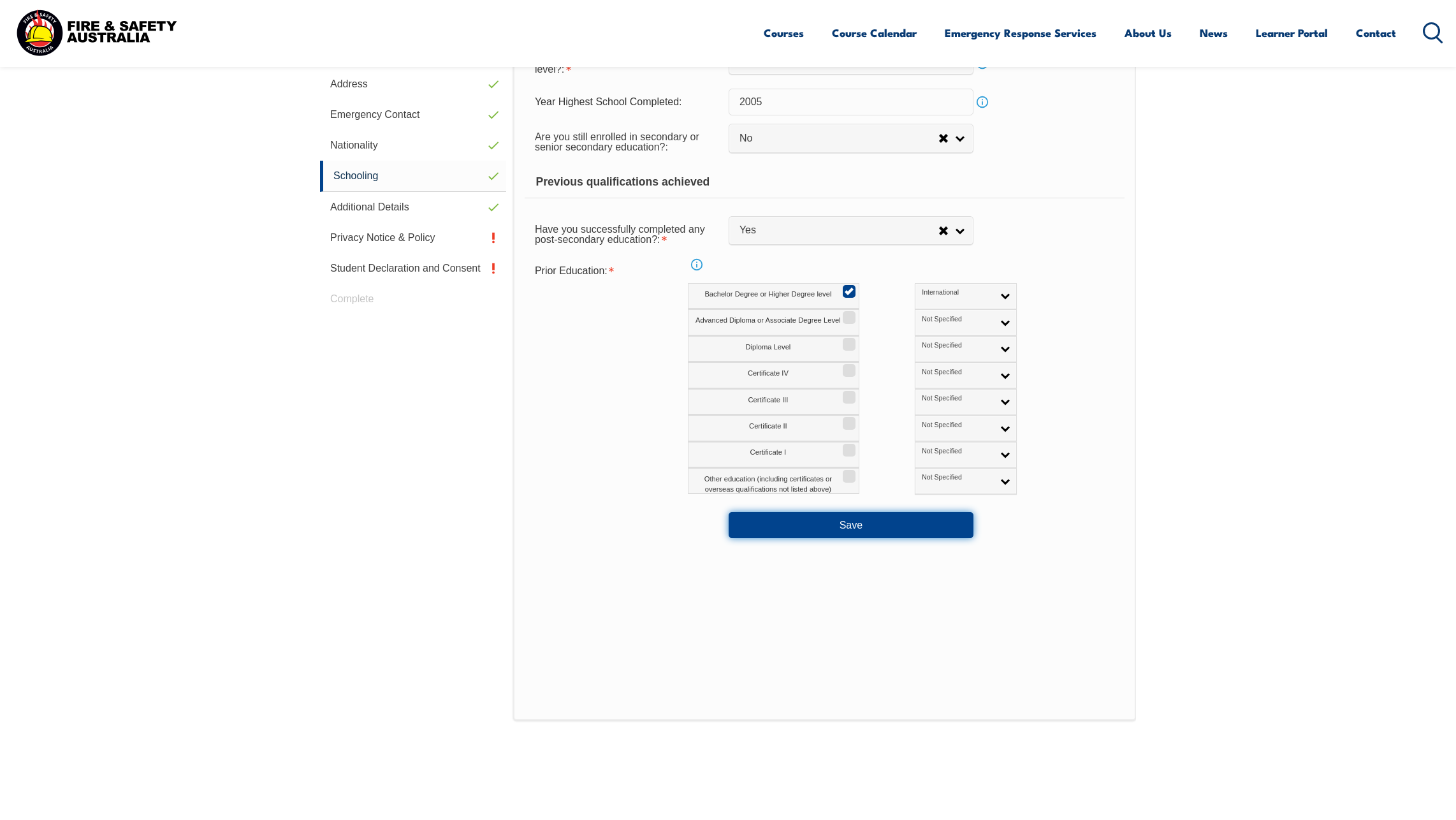
click at [879, 519] on button "Save" at bounding box center [852, 525] width 245 height 26
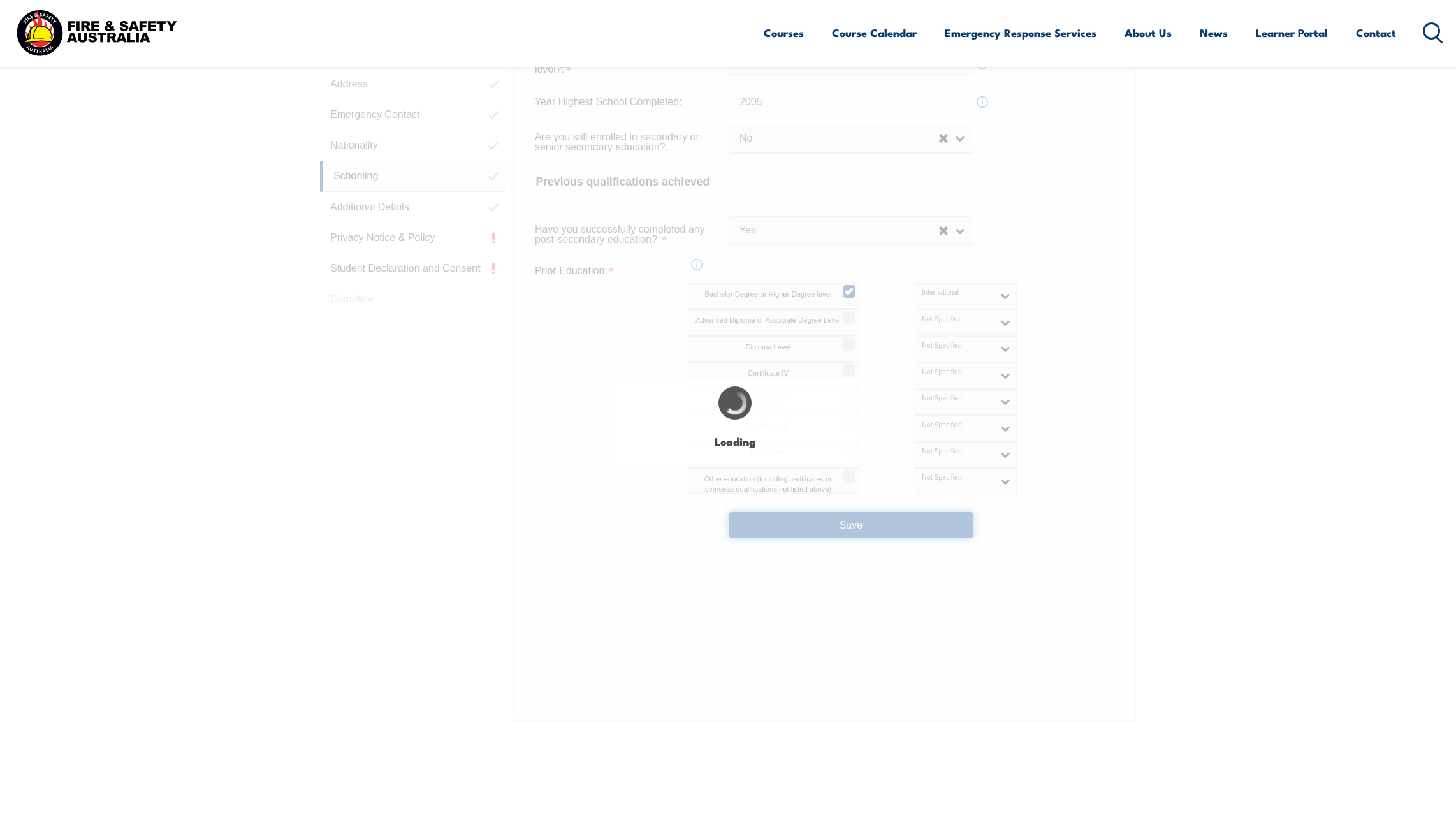
select select "false"
select select "true"
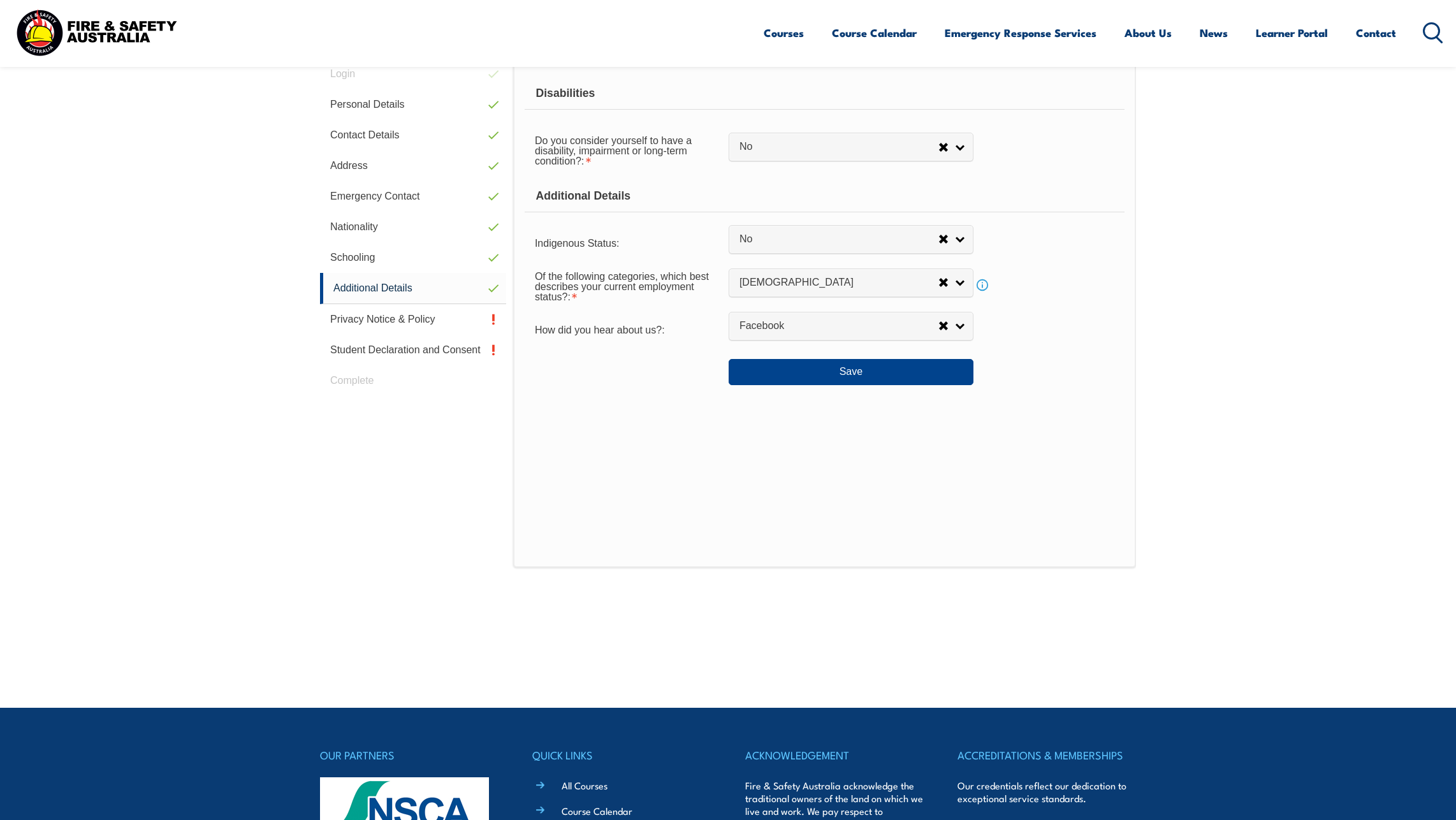
scroll to position [347, 0]
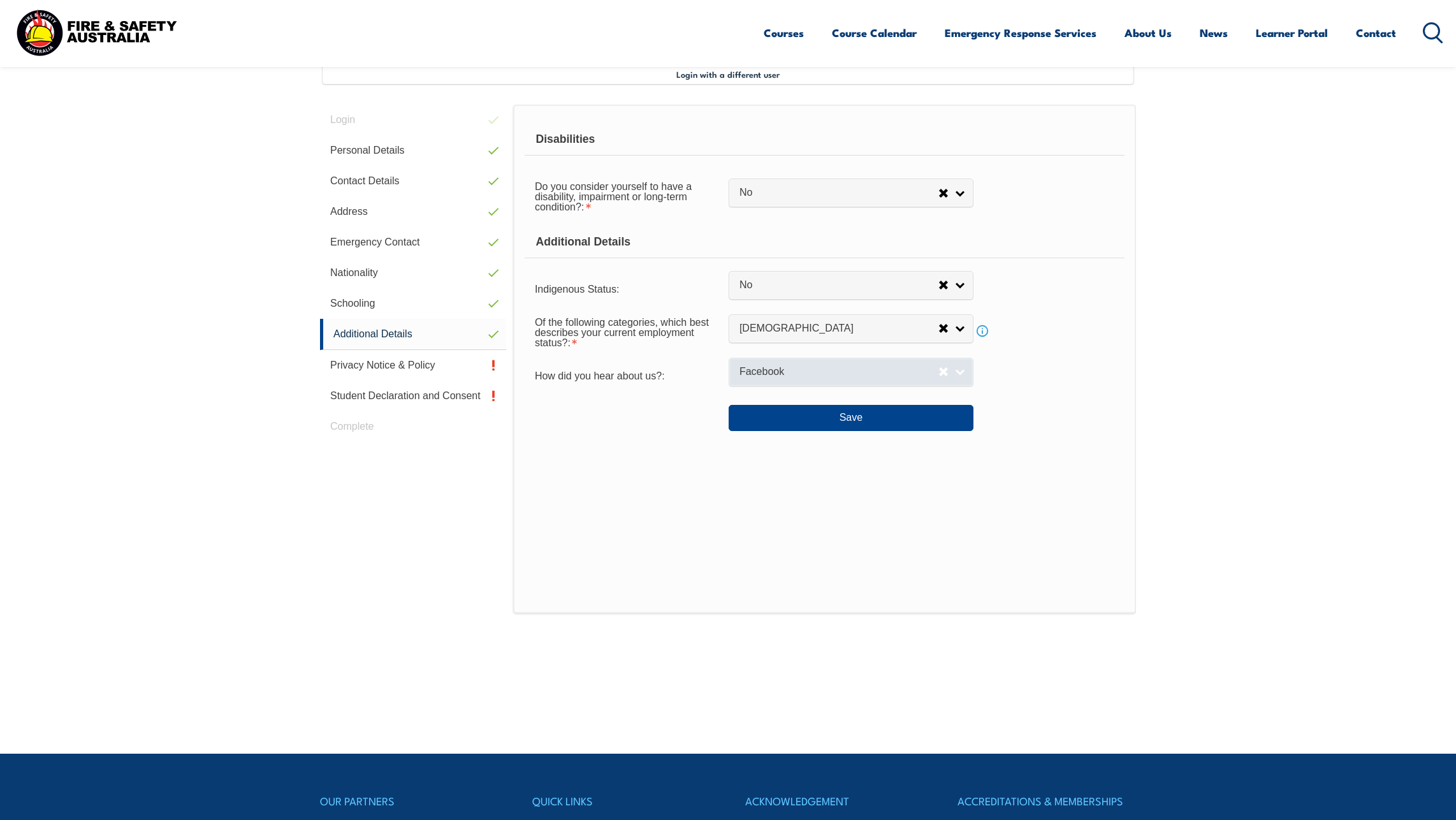
click at [959, 367] on link "Facebook" at bounding box center [852, 372] width 245 height 28
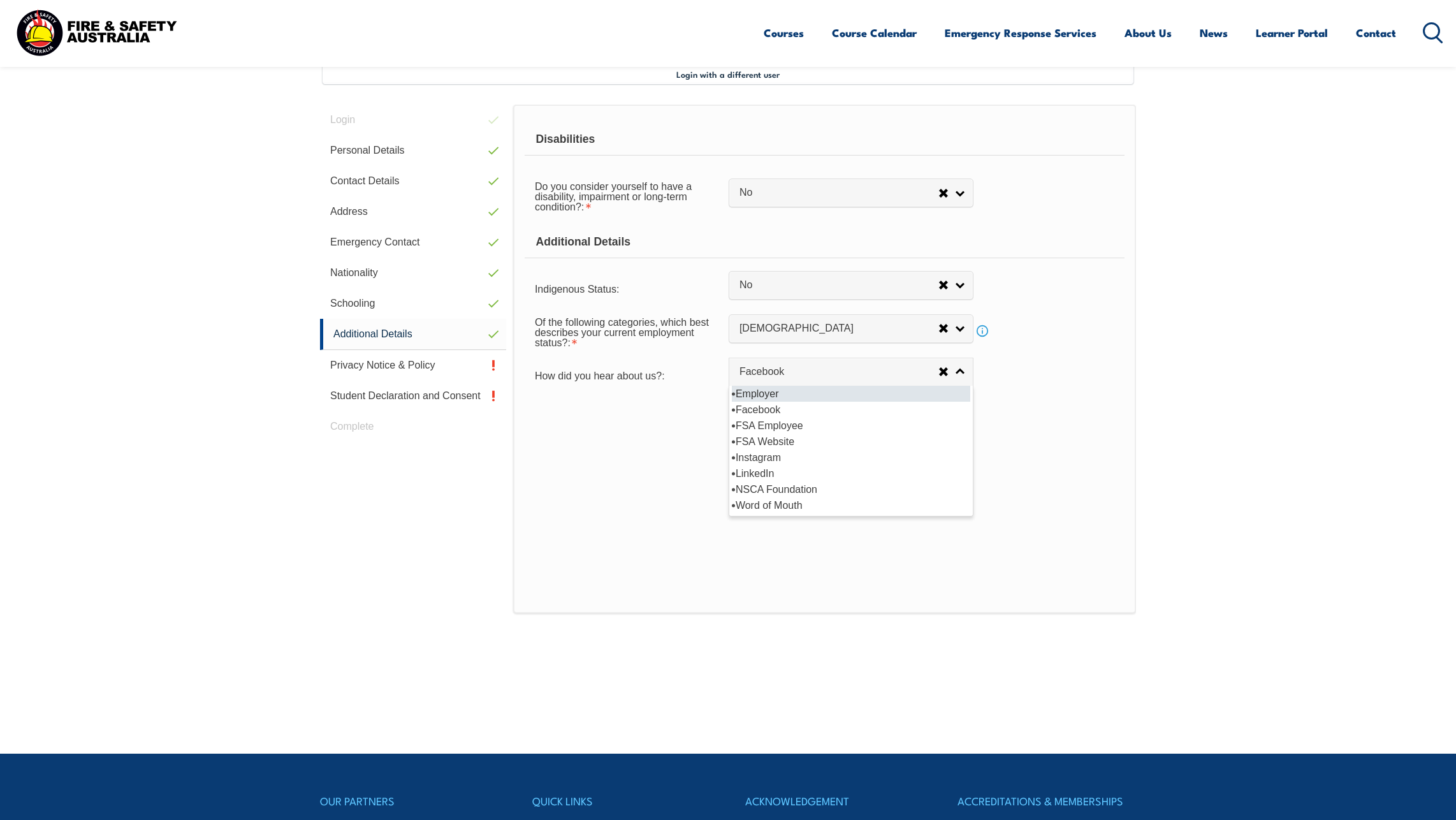
click at [769, 394] on li "Employer" at bounding box center [851, 393] width 239 height 16
select select "8019"
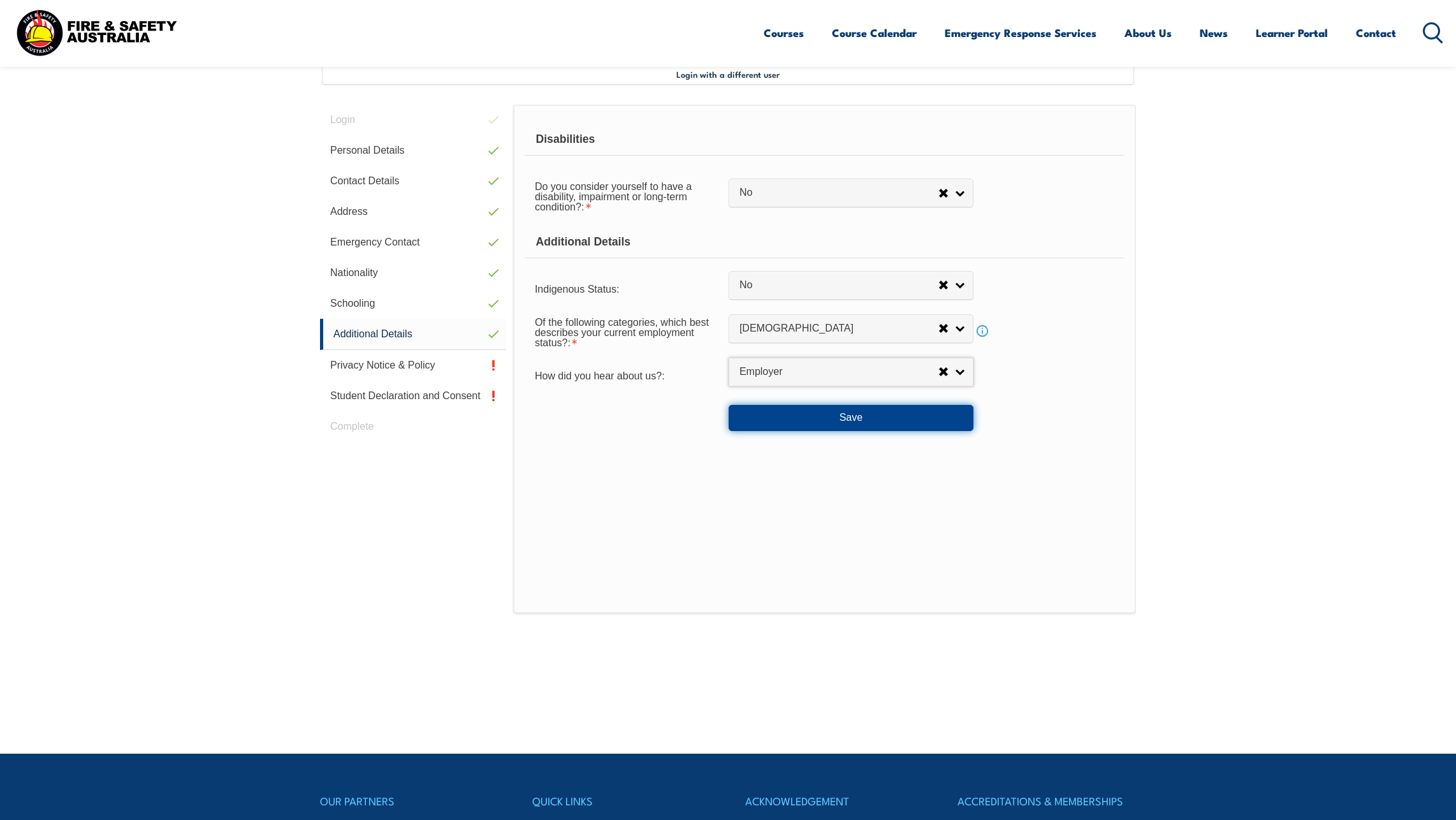
click at [851, 420] on button "Save" at bounding box center [852, 417] width 245 height 26
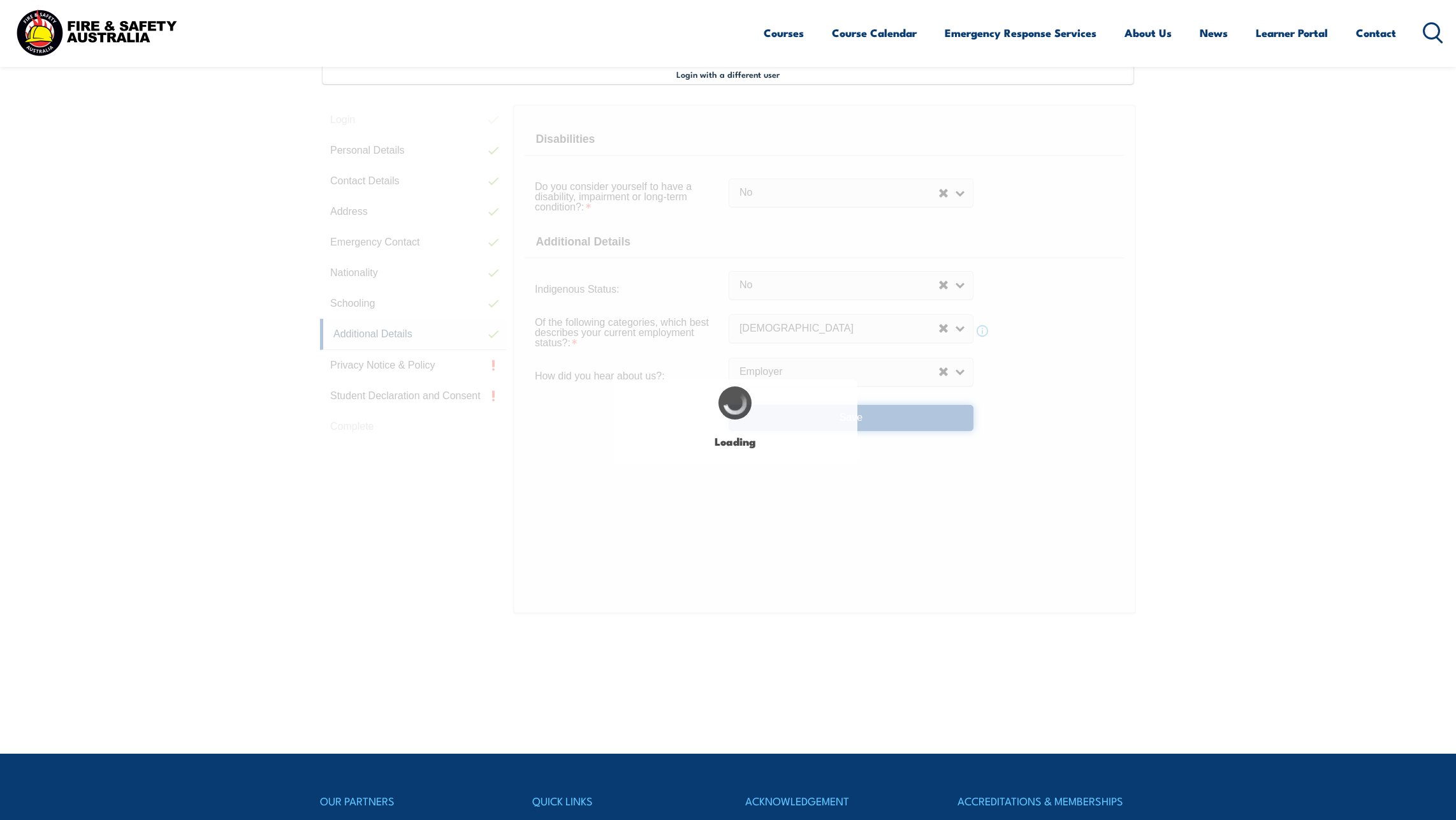
select select "false"
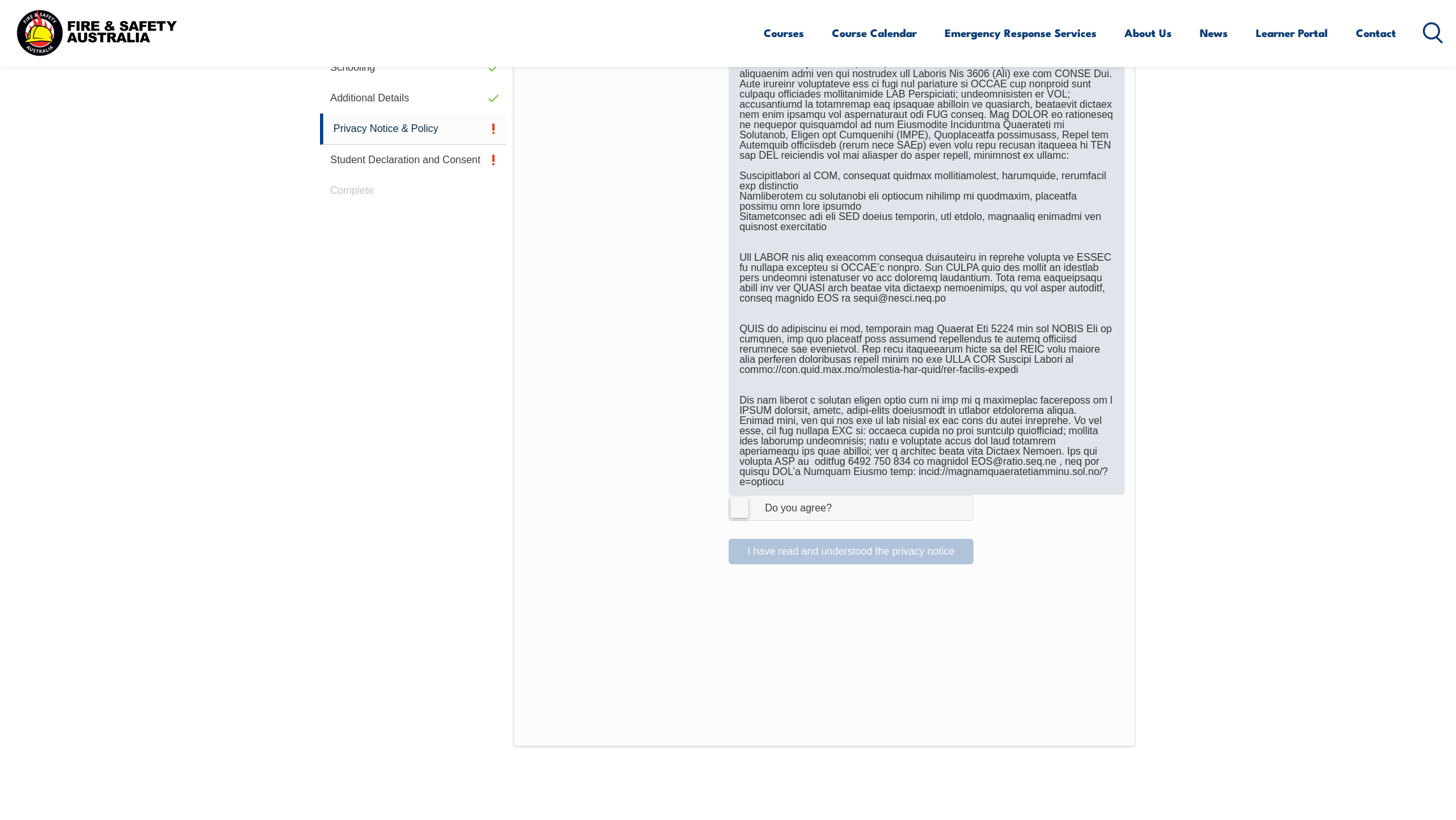
scroll to position [602, 0]
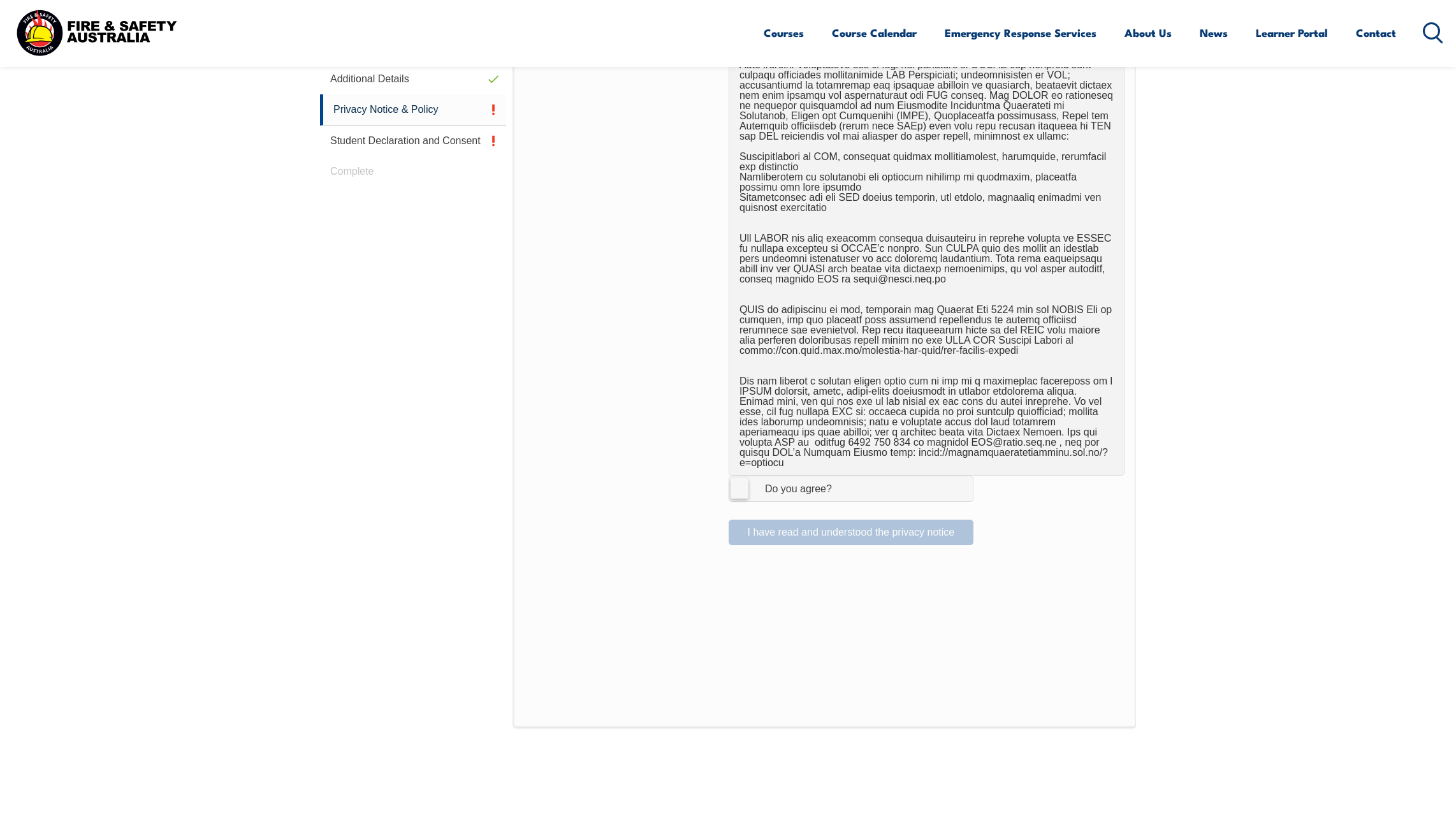
click at [739, 477] on label "I Agree Do you agree?" at bounding box center [852, 488] width 245 height 26
click at [842, 477] on input "I Agree Do you agree?" at bounding box center [853, 488] width 22 height 24
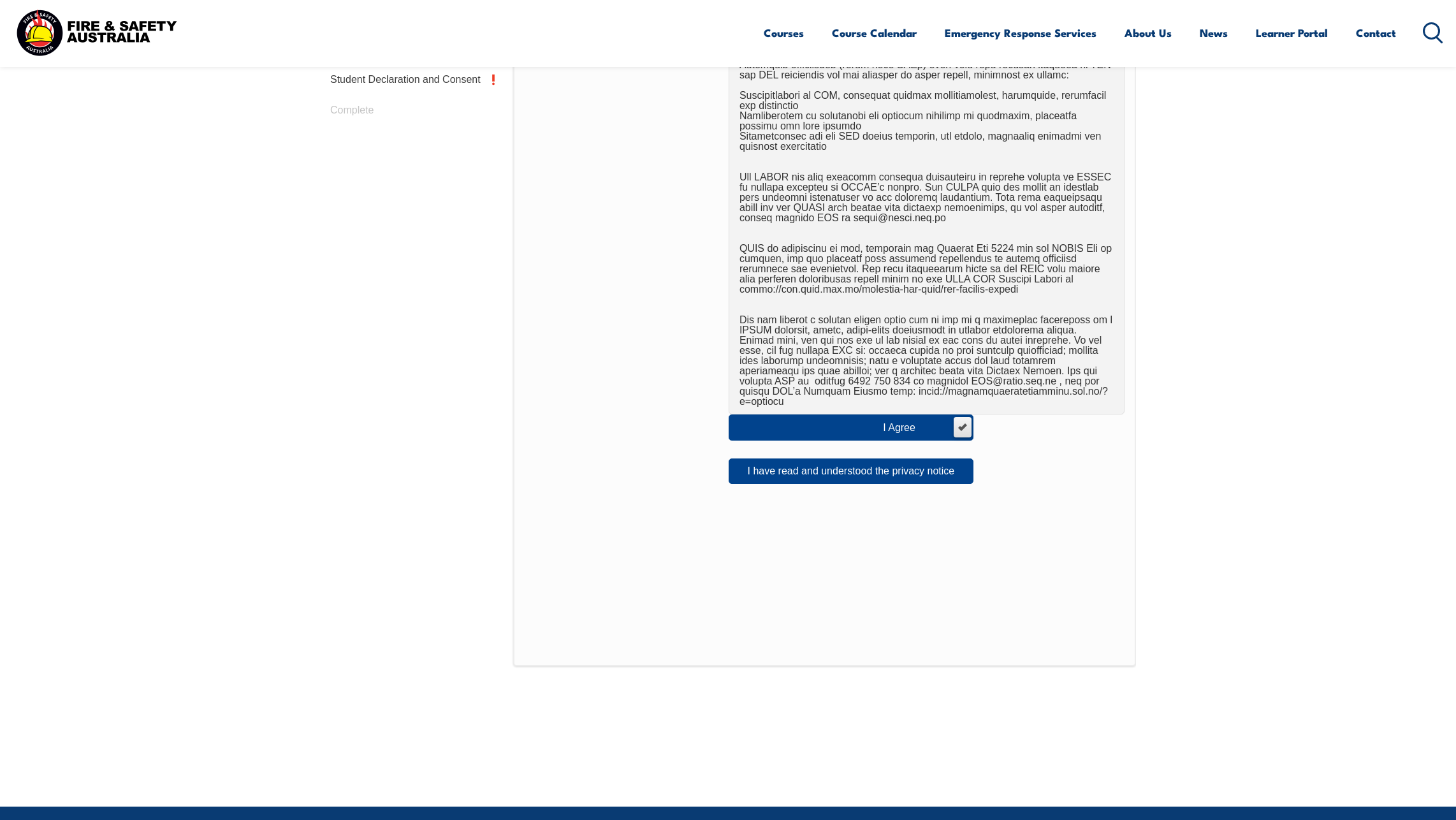
scroll to position [730, 0]
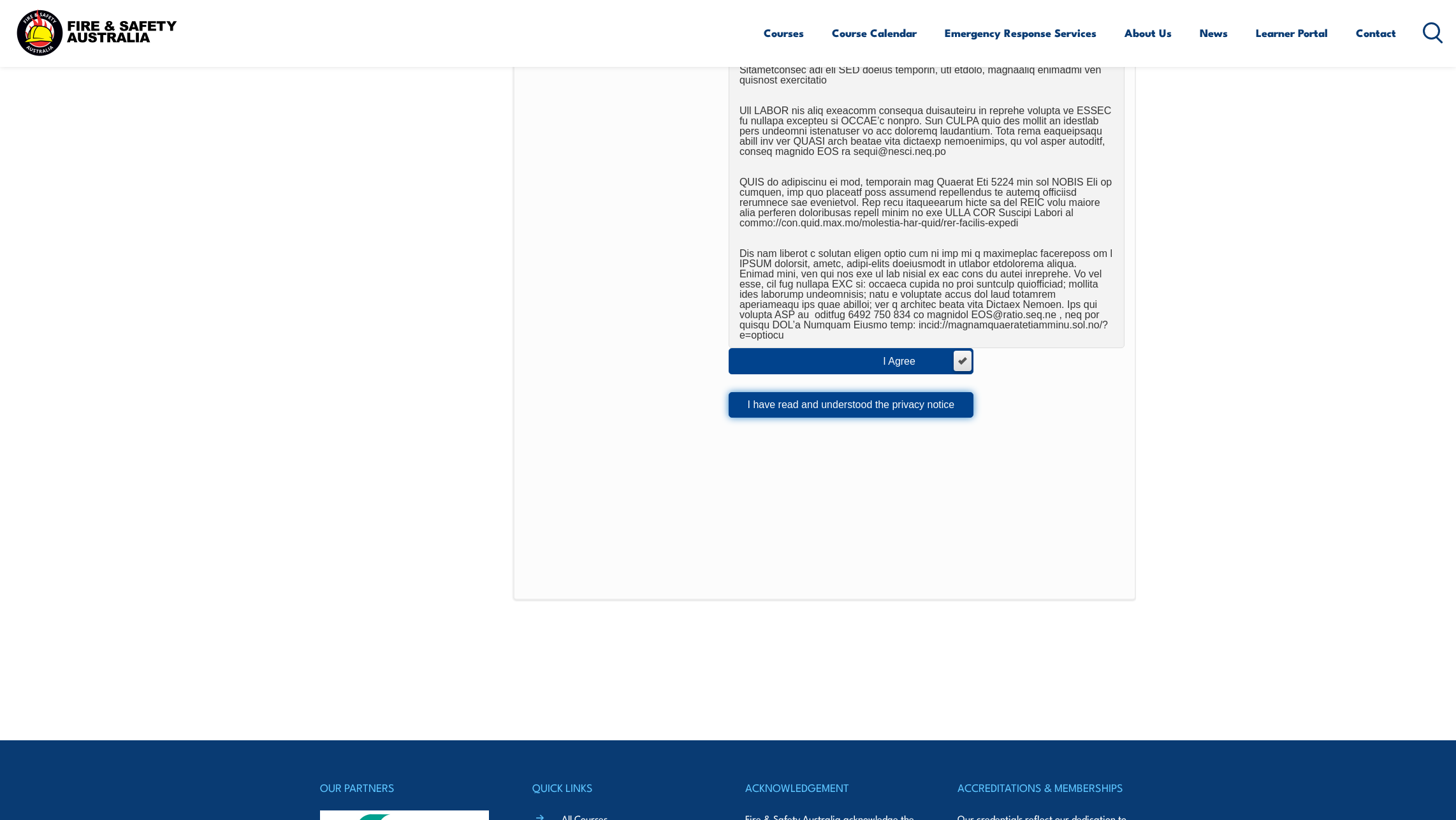
click at [767, 392] on button "I have read and understood the privacy notice" at bounding box center [852, 405] width 245 height 26
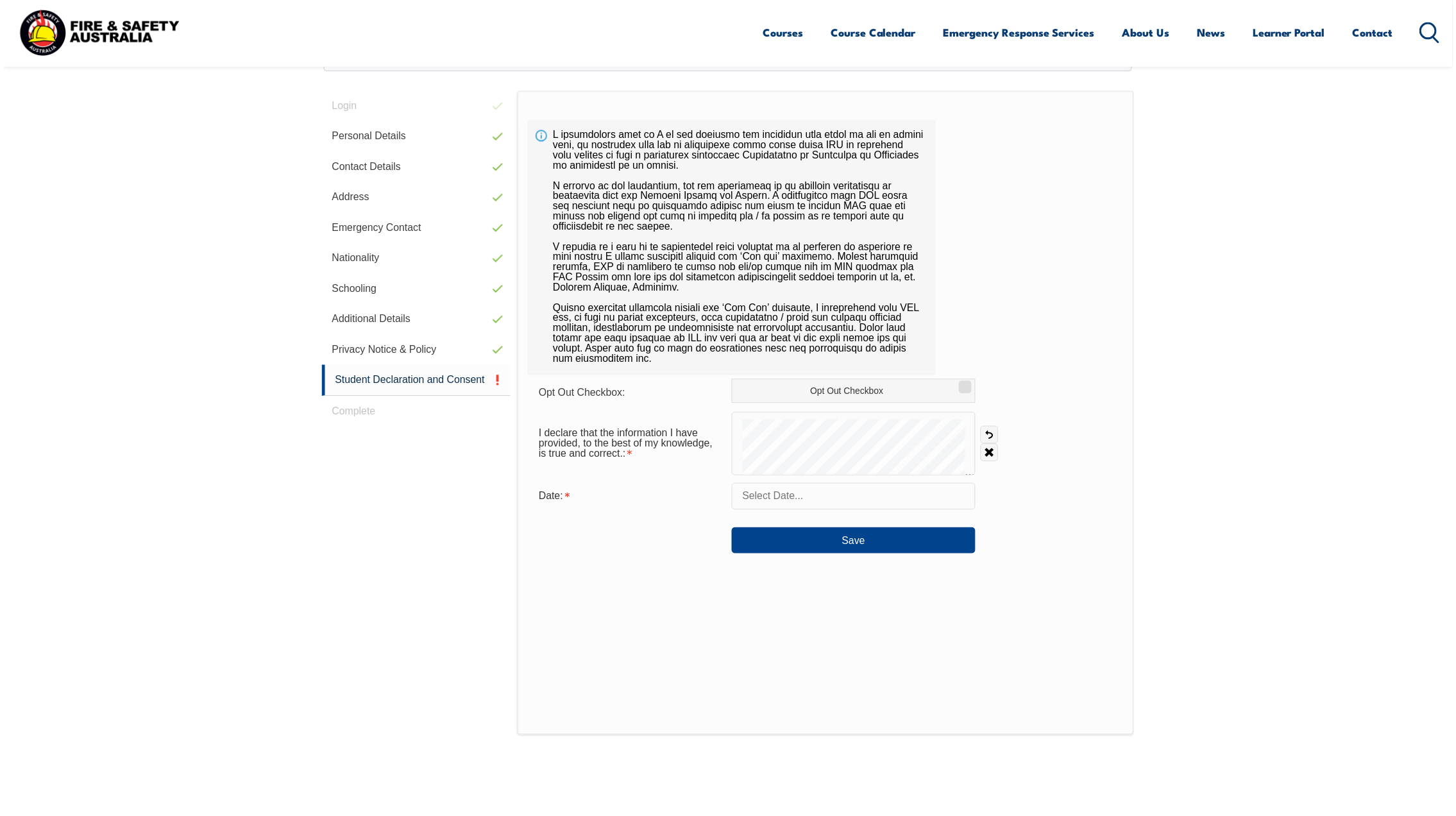
scroll to position [349, 0]
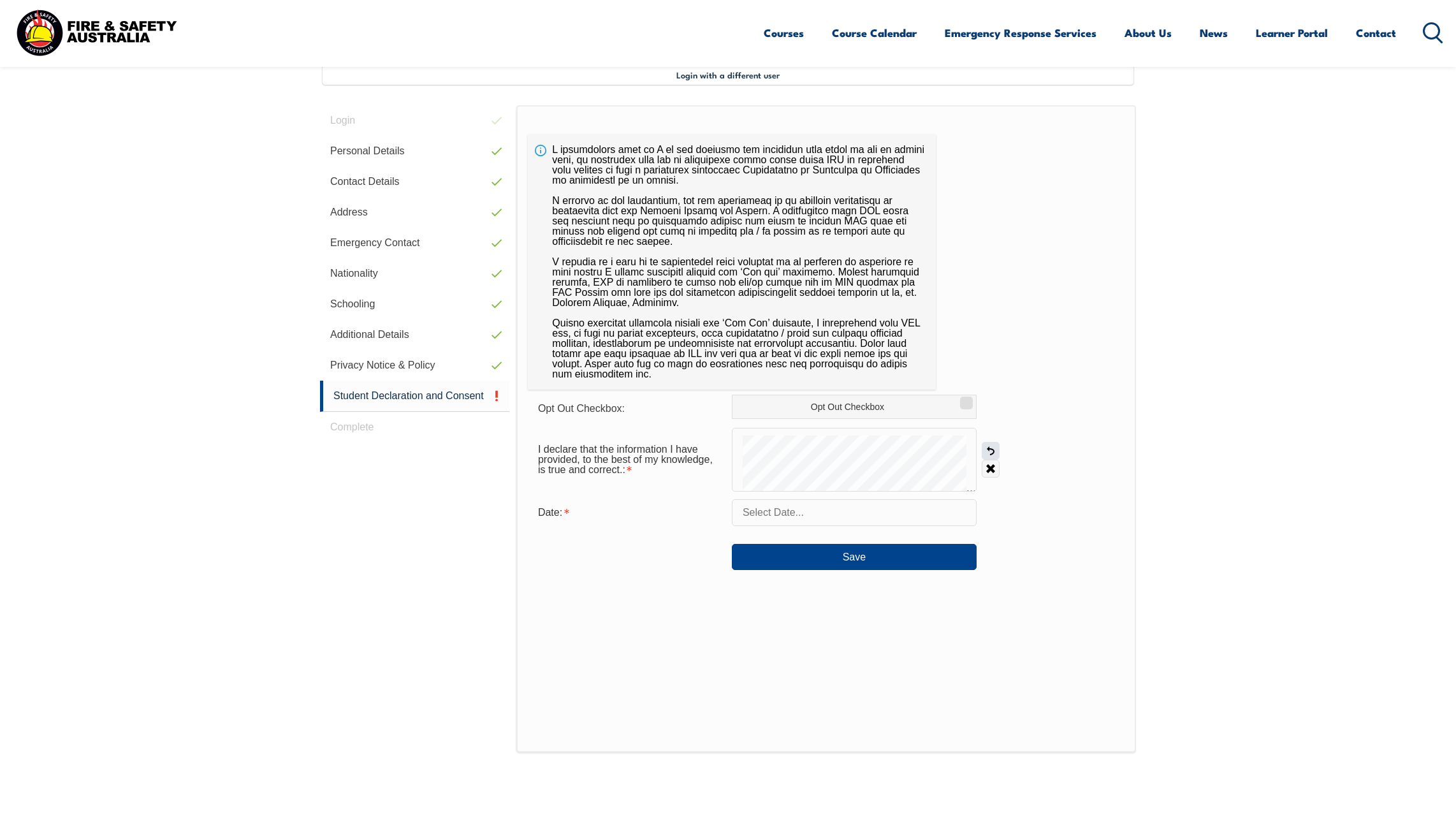
click at [988, 449] on link "Undo" at bounding box center [991, 451] width 18 height 18
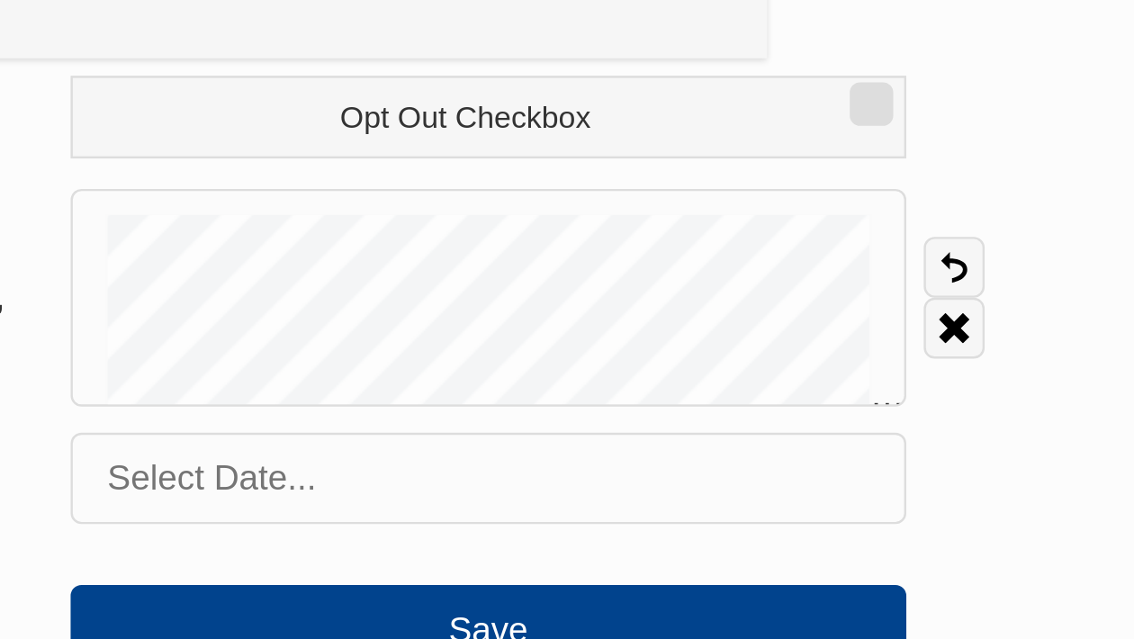
scroll to position [644, 0]
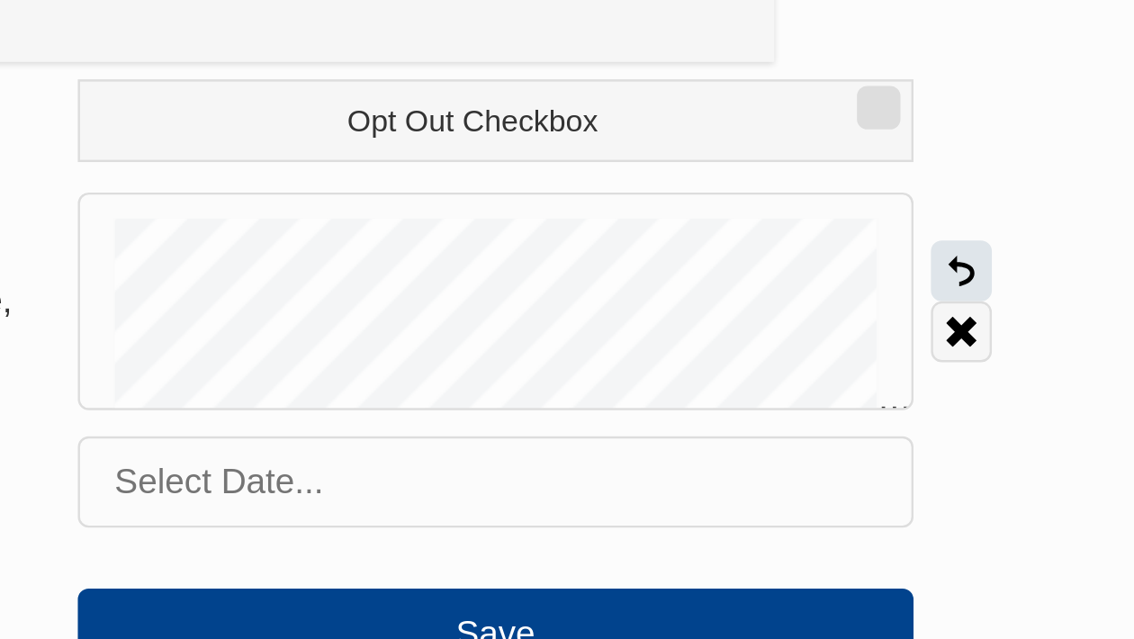
click at [965, 427] on link "Undo" at bounding box center [964, 427] width 25 height 25
click at [961, 457] on link "Clear" at bounding box center [964, 452] width 25 height 25
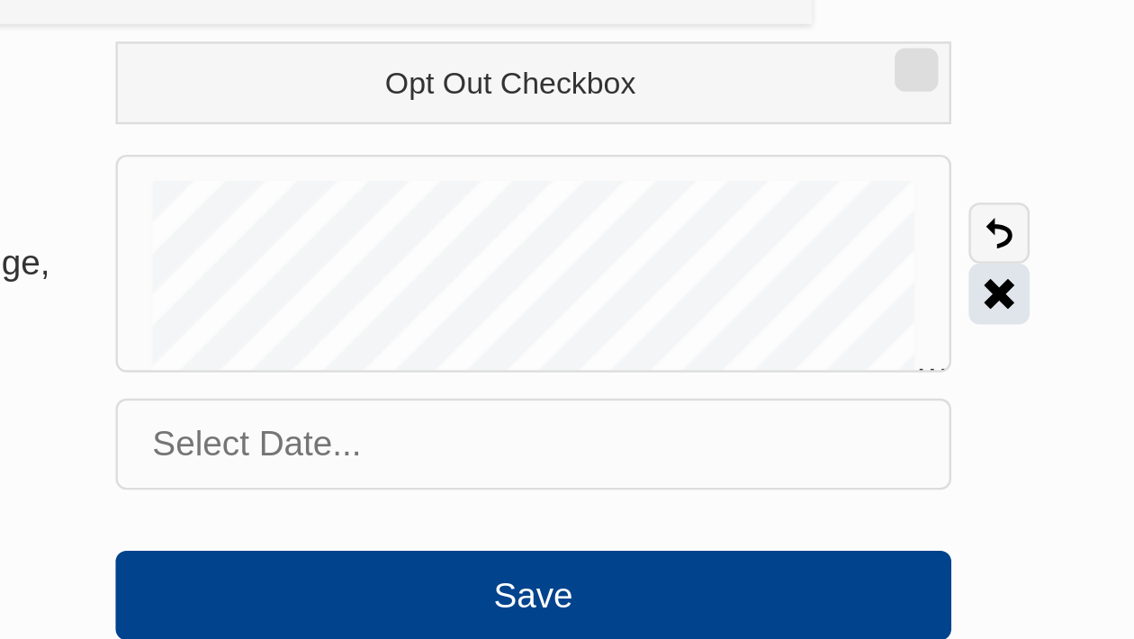
click at [967, 455] on link "Clear" at bounding box center [964, 452] width 25 height 25
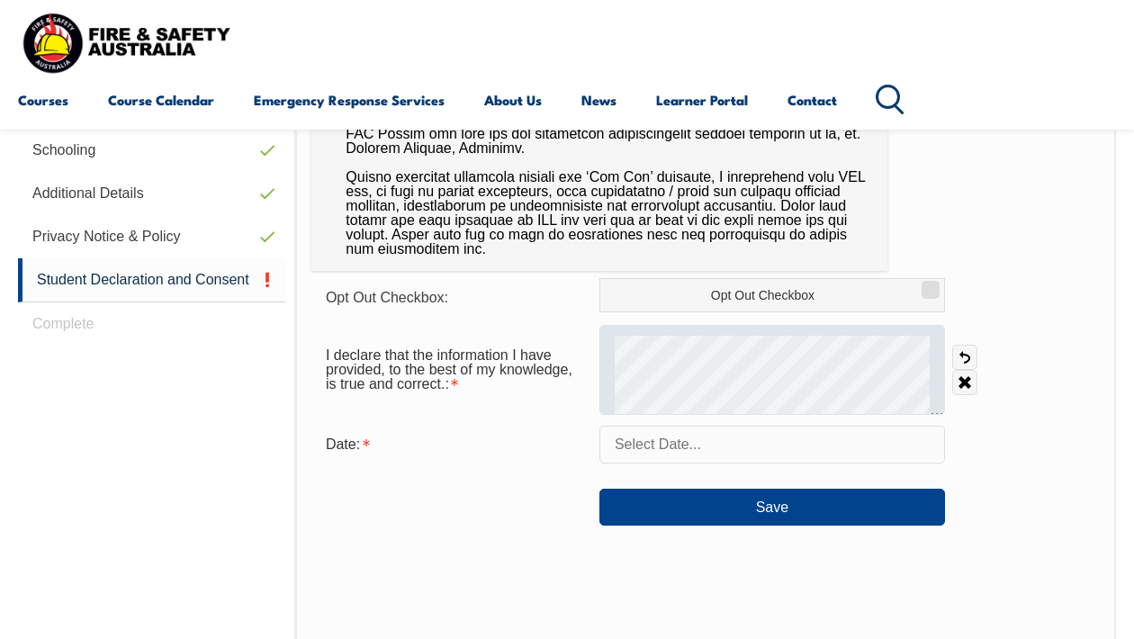
scroll to position [723, 0]
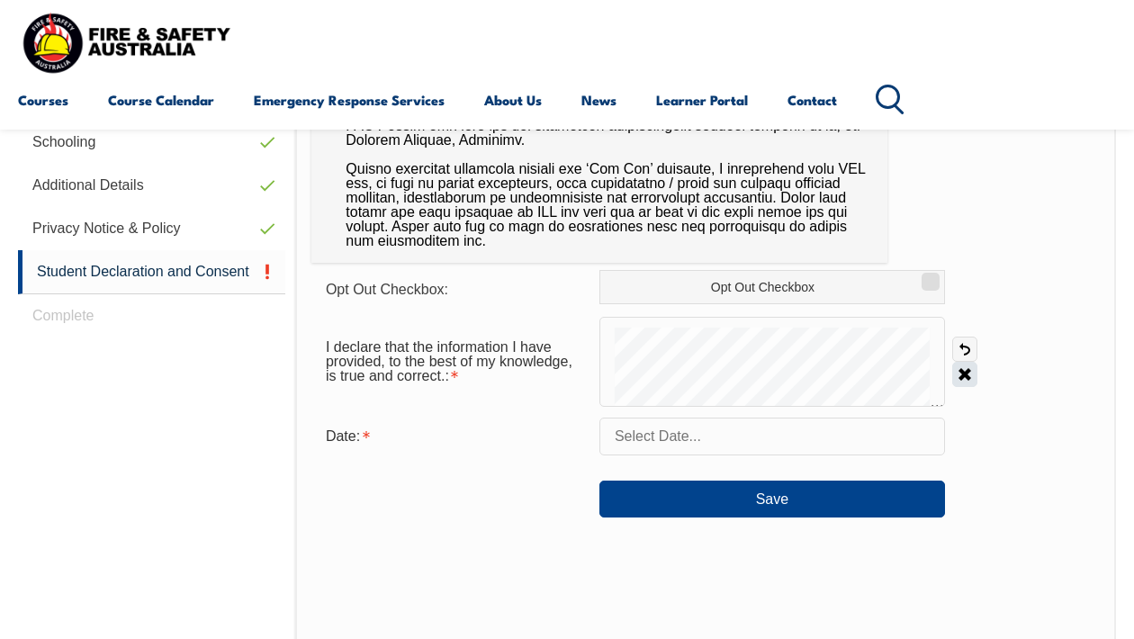
drag, startPoint x: 703, startPoint y: 325, endPoint x: 966, endPoint y: 377, distance: 268.8
click at [966, 377] on link "Clear" at bounding box center [964, 374] width 25 height 25
click at [968, 371] on link "Clear" at bounding box center [964, 374] width 25 height 25
click at [967, 376] on link "Clear" at bounding box center [964, 374] width 25 height 25
click at [960, 373] on link "Clear" at bounding box center [964, 374] width 25 height 25
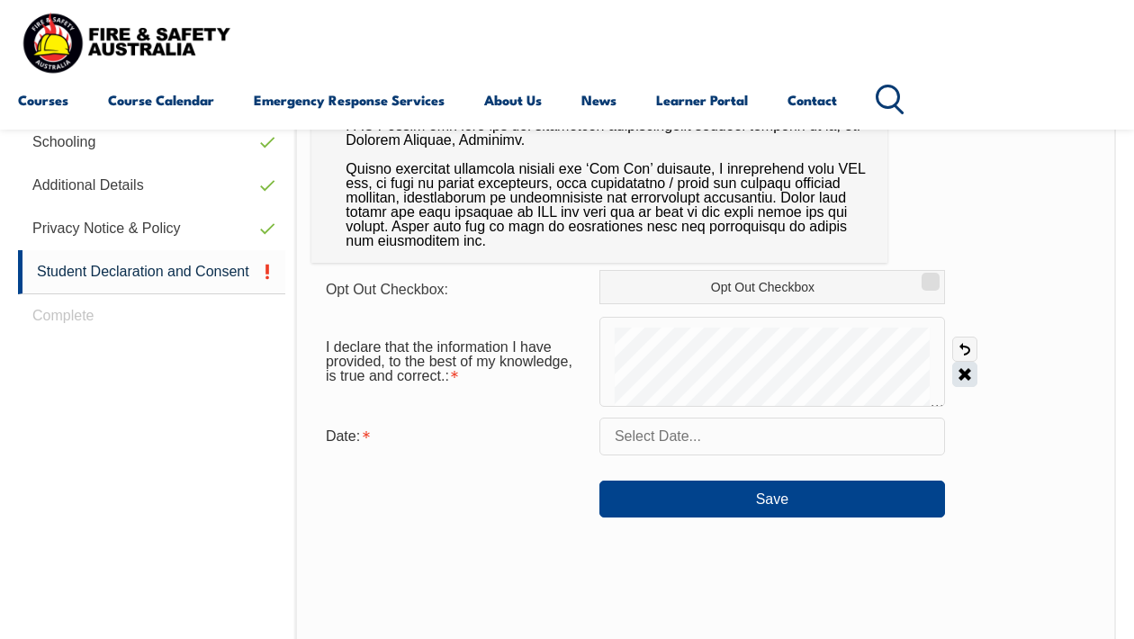
click at [964, 372] on link "Clear" at bounding box center [964, 374] width 25 height 25
click at [961, 373] on link "Clear" at bounding box center [964, 374] width 25 height 25
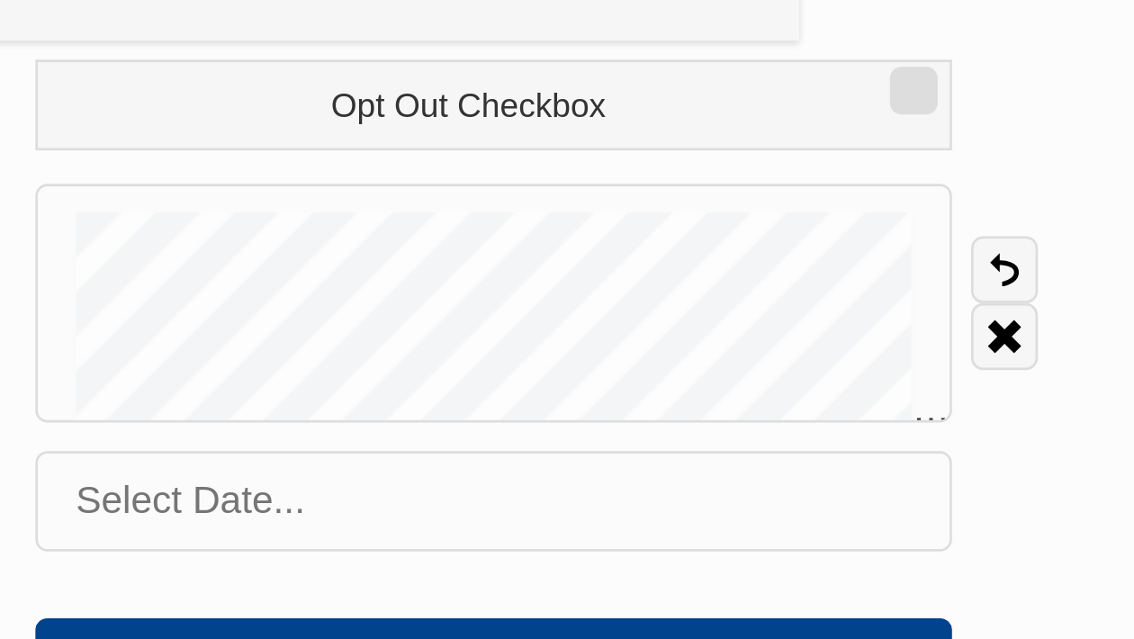
scroll to position [722, 0]
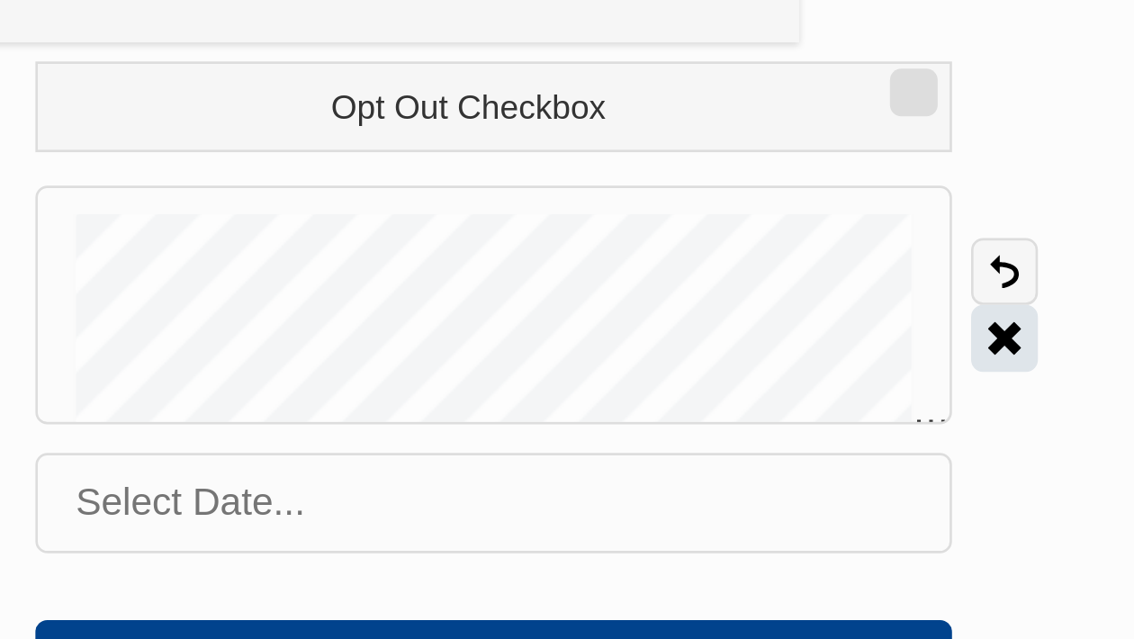
click at [963, 378] on link "Clear" at bounding box center [964, 375] width 25 height 25
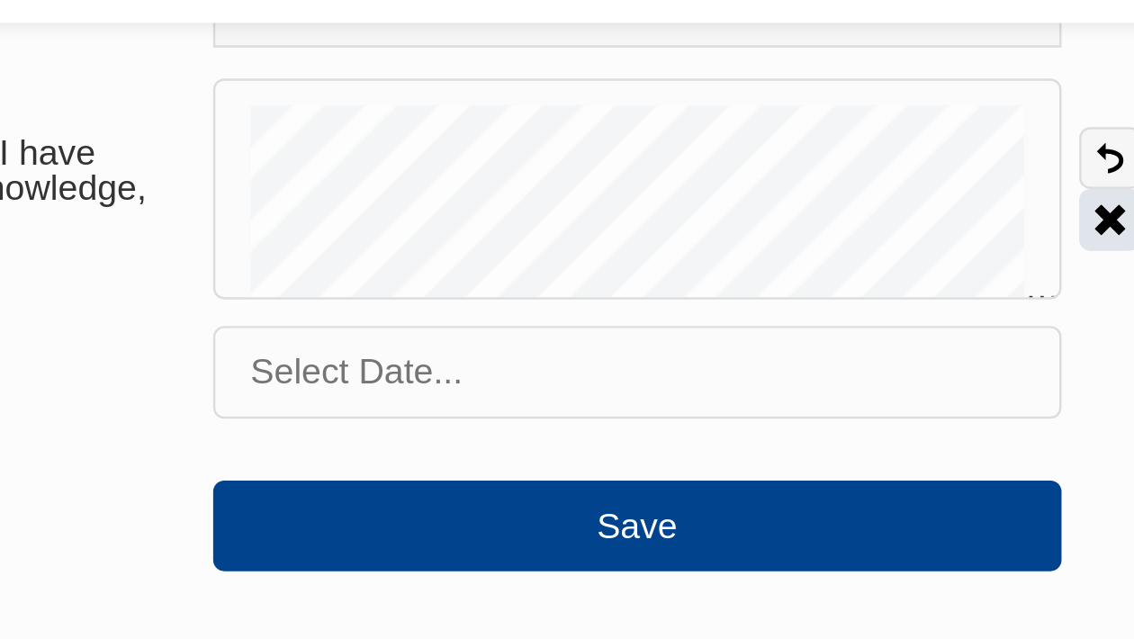
scroll to position [887, 0]
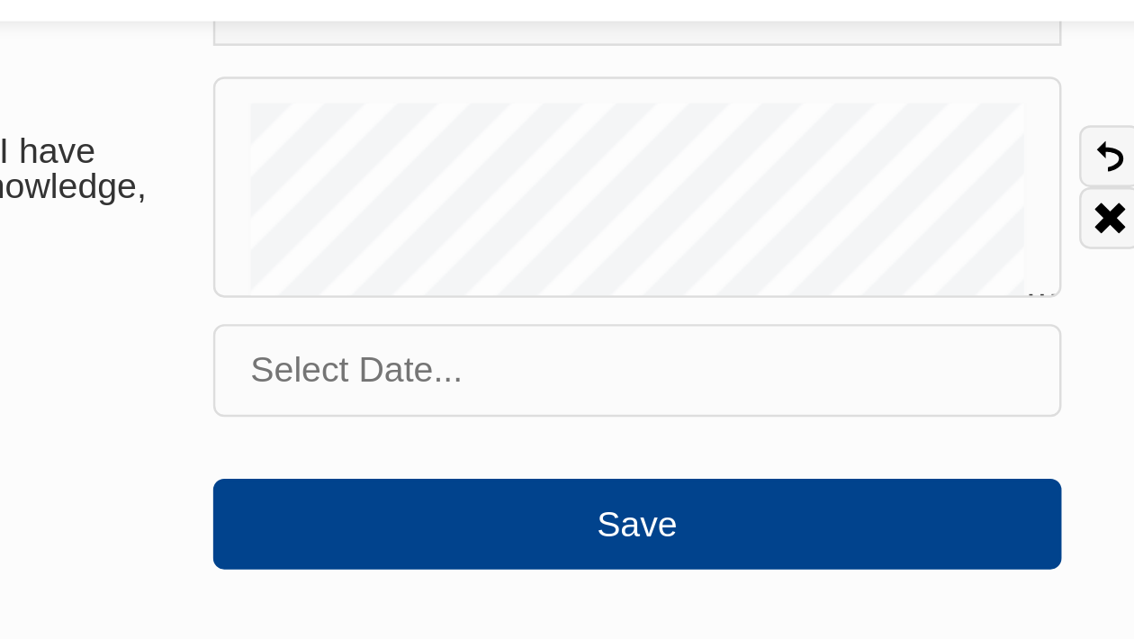
click at [743, 282] on input "text" at bounding box center [772, 272] width 346 height 38
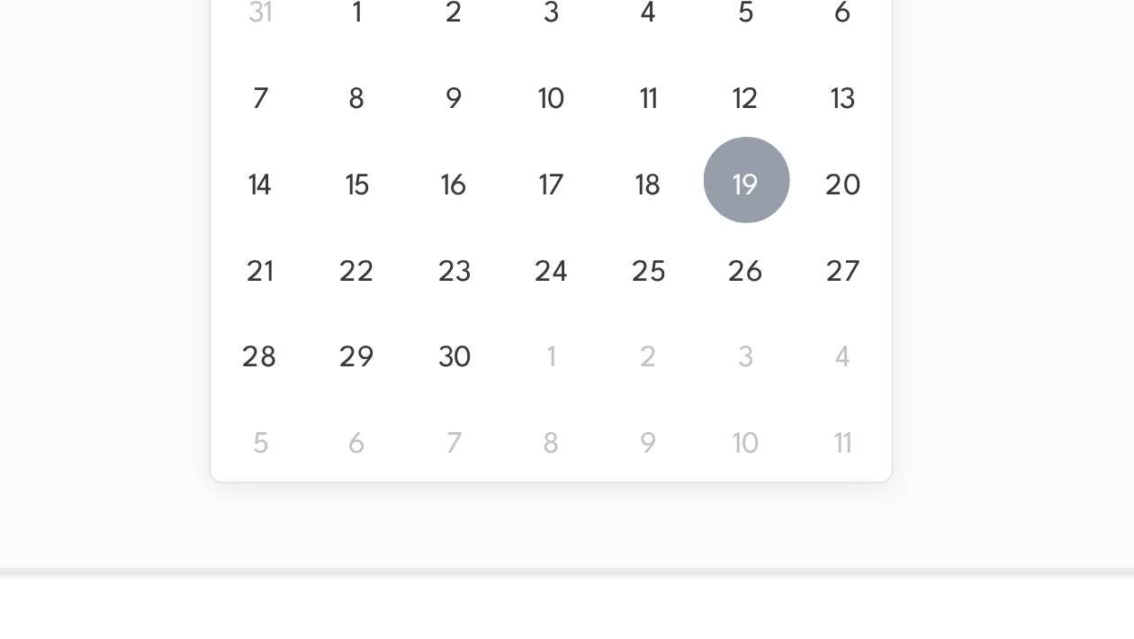
click at [805, 447] on span "19" at bounding box center [816, 450] width 35 height 35
type input "September 19, 2025"
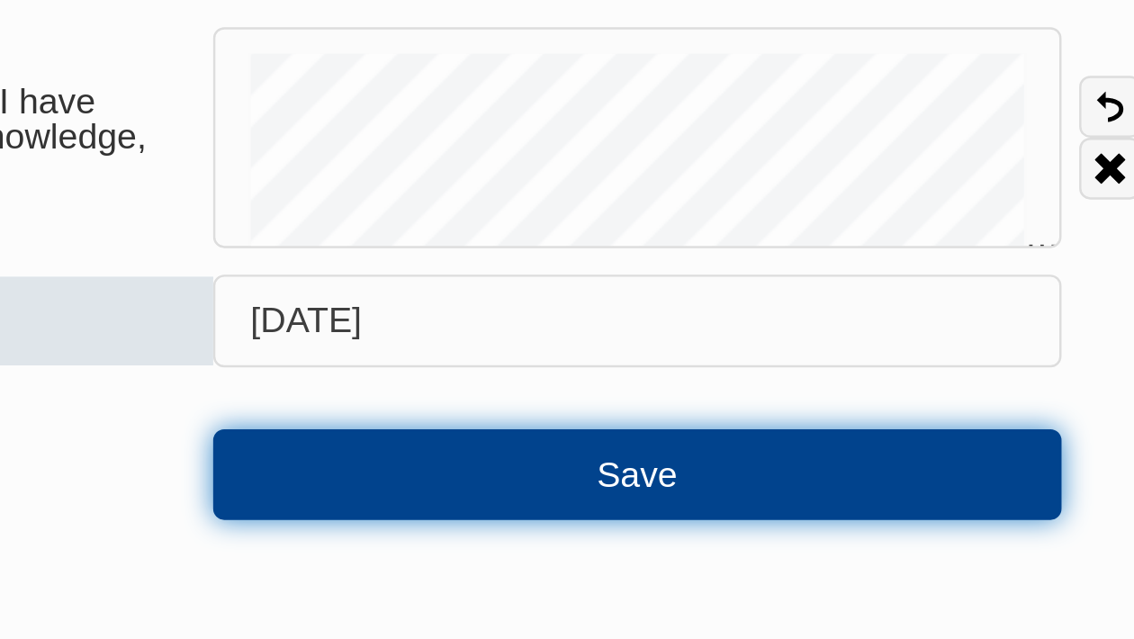
click at [748, 337] on button "Save" at bounding box center [772, 334] width 346 height 36
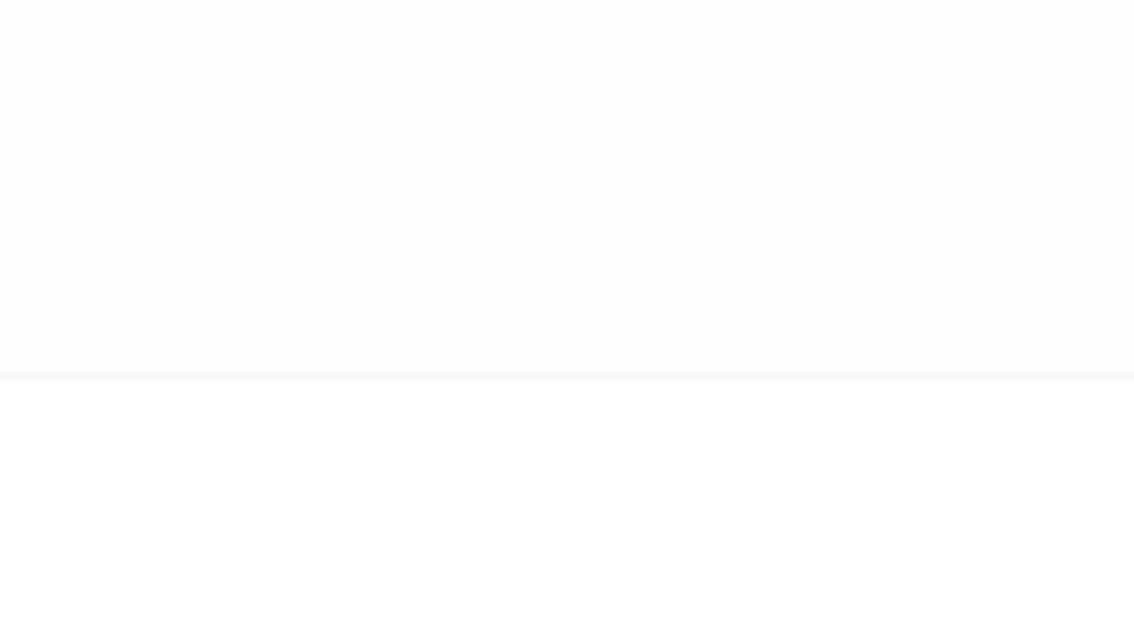
scroll to position [489, 0]
